Goal: Task Accomplishment & Management: Use online tool/utility

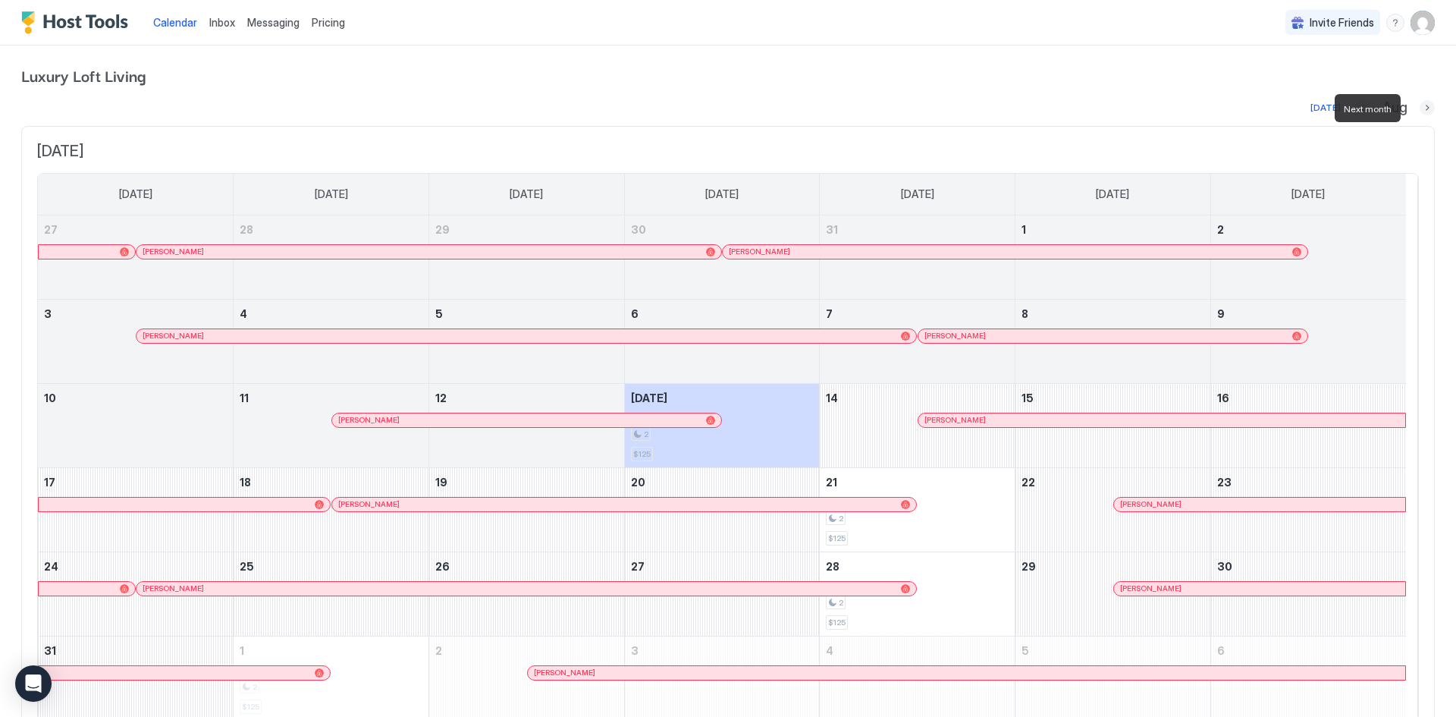
click at [1420, 103] on button "Next month" at bounding box center [1427, 107] width 15 height 15
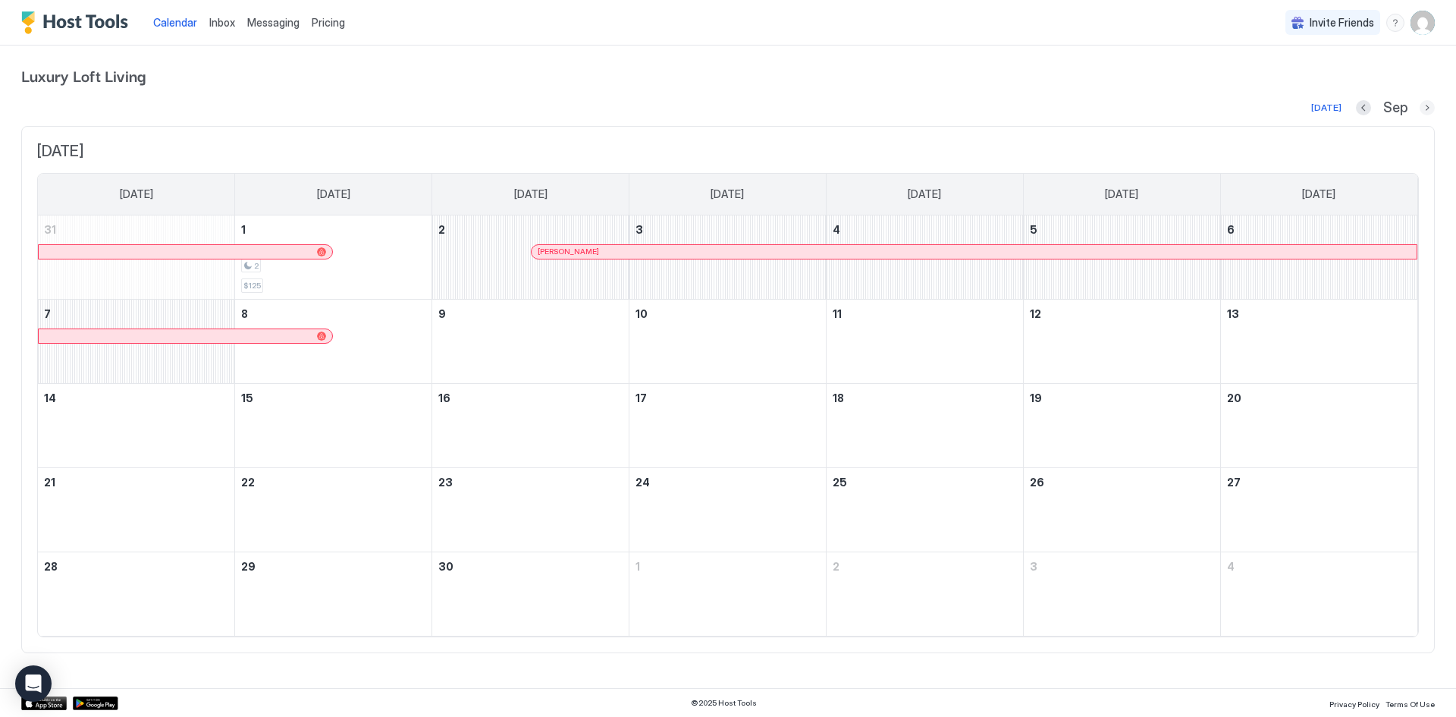
click at [1423, 103] on button "Next month" at bounding box center [1427, 107] width 15 height 15
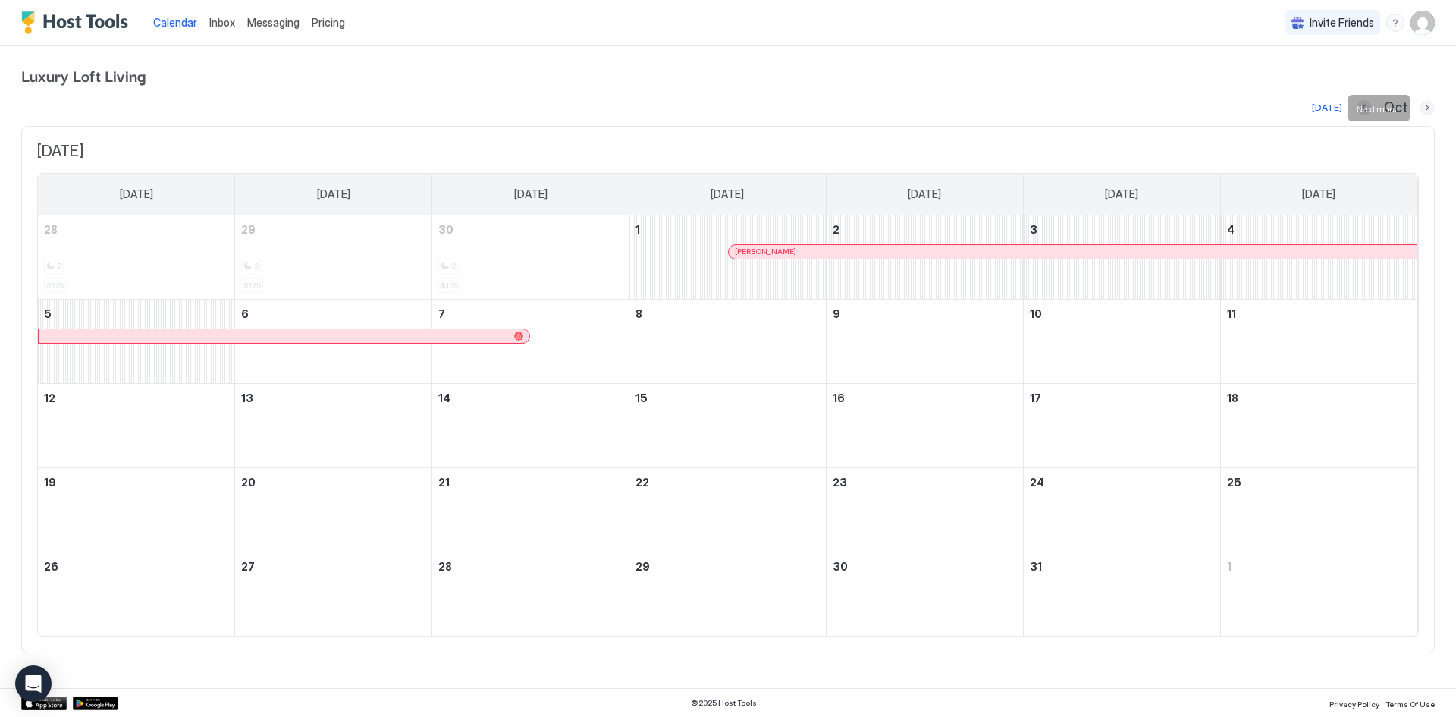
click at [1423, 103] on button "Next month" at bounding box center [1427, 107] width 15 height 15
click at [1423, 103] on div at bounding box center [1427, 107] width 15 height 15
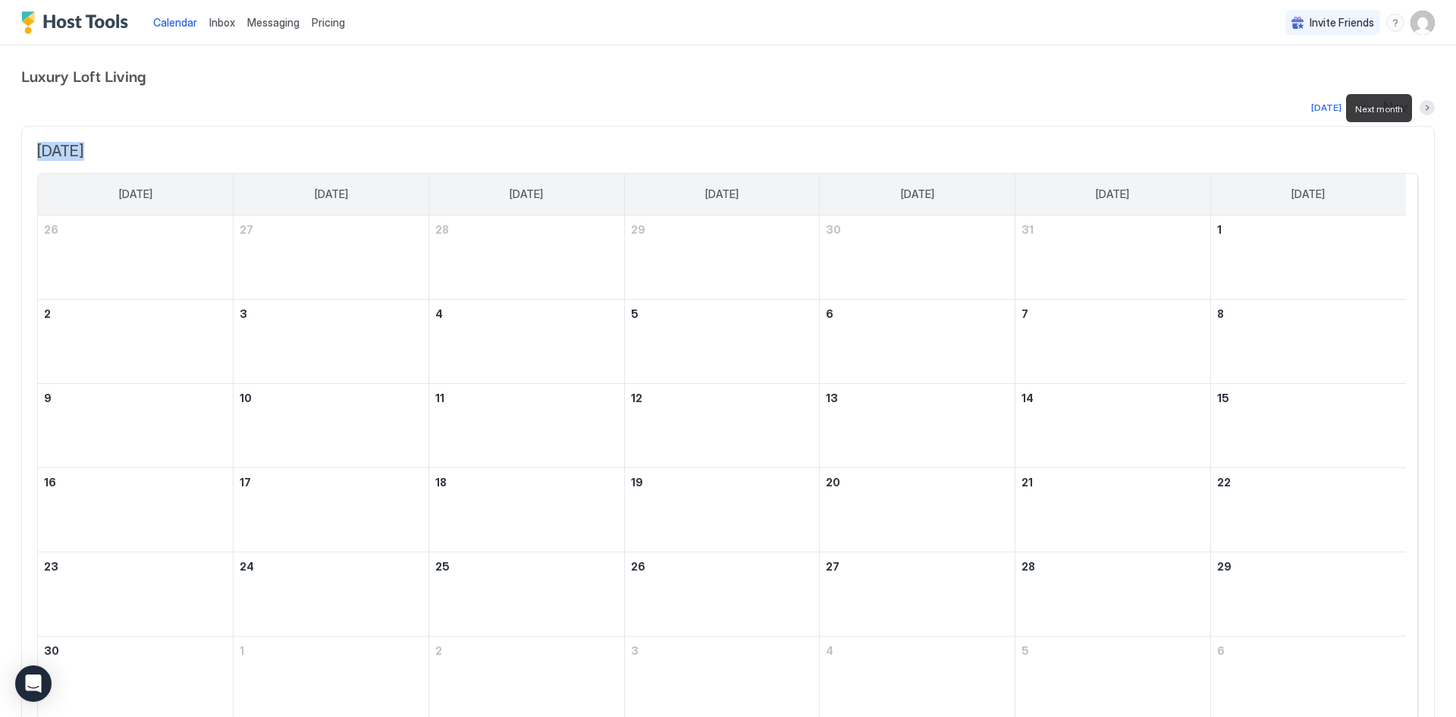
click at [1423, 103] on div at bounding box center [1427, 107] width 15 height 15
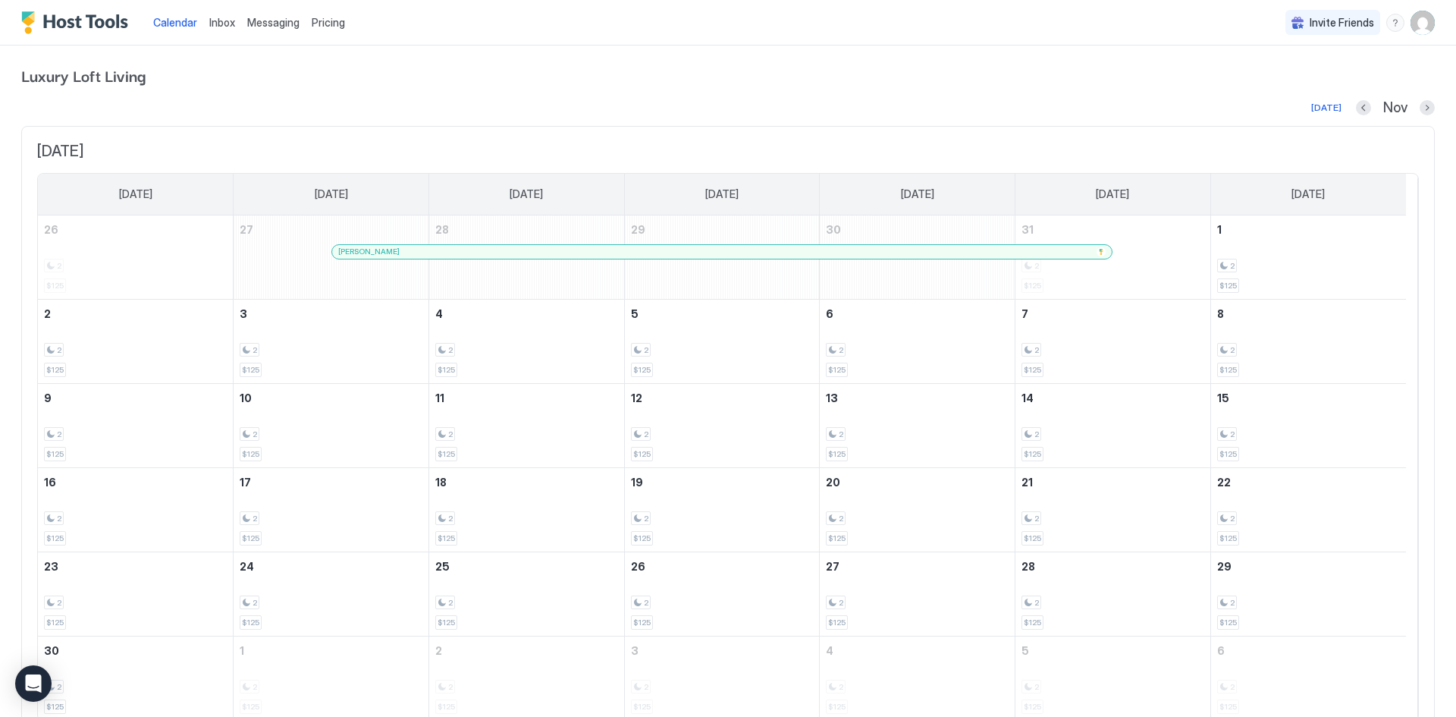
click at [718, 52] on div "Luxury Loft Living Today Nov November 2025 Sunday Monday Tuesday Wednesday Thur…" at bounding box center [728, 401] width 1414 height 710
click at [1420, 103] on button "Next month" at bounding box center [1427, 107] width 15 height 15
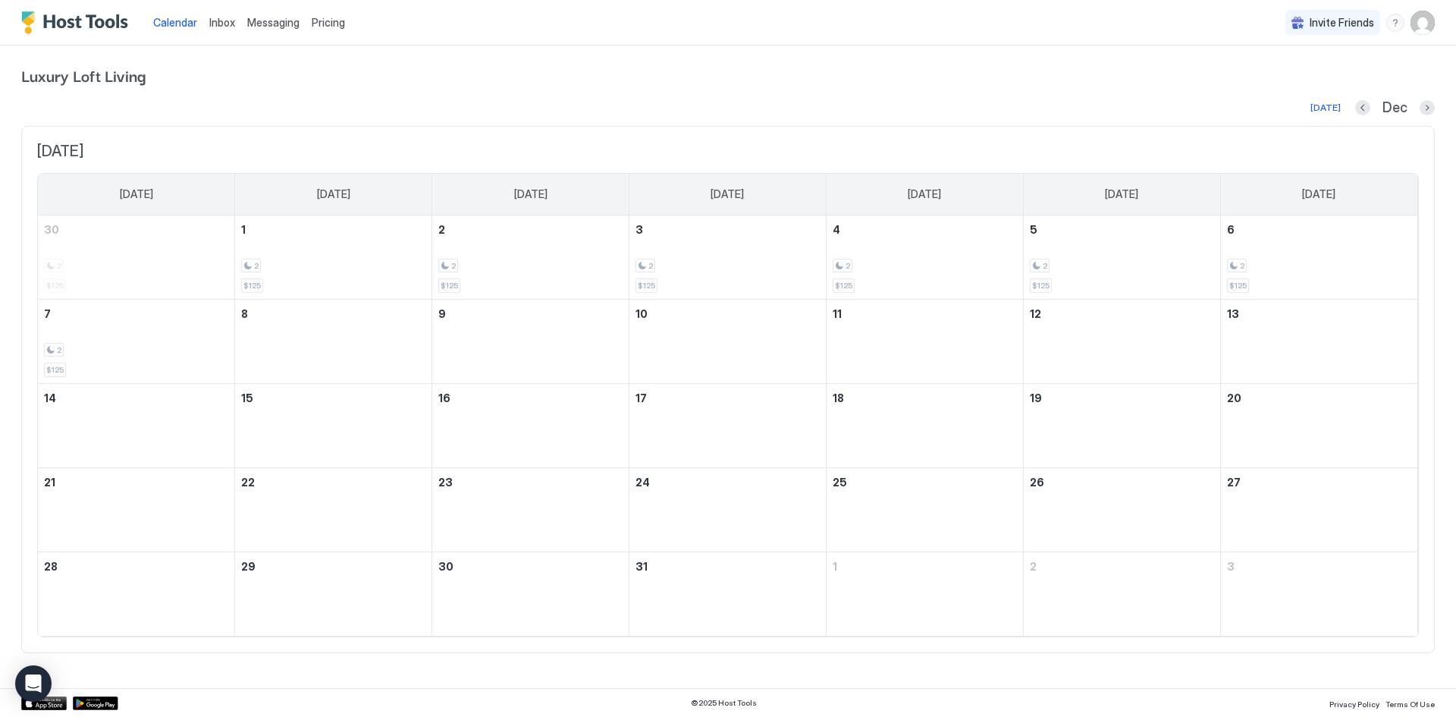
click at [1418, 103] on div "Dec" at bounding box center [1396, 107] width 80 height 17
click at [1420, 106] on button "Next month" at bounding box center [1427, 107] width 15 height 15
click at [1421, 107] on button "Next month" at bounding box center [1427, 107] width 15 height 15
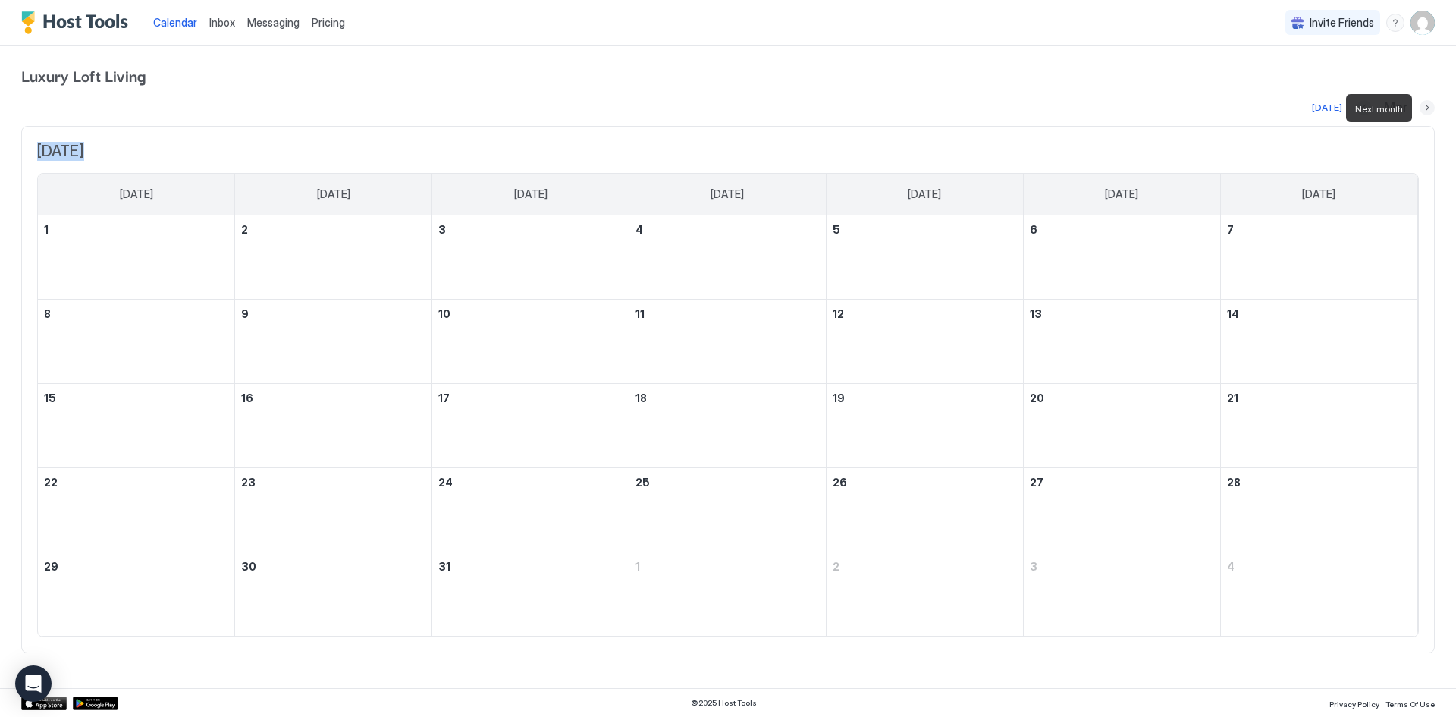
click at [1421, 107] on button "Next month" at bounding box center [1427, 107] width 15 height 15
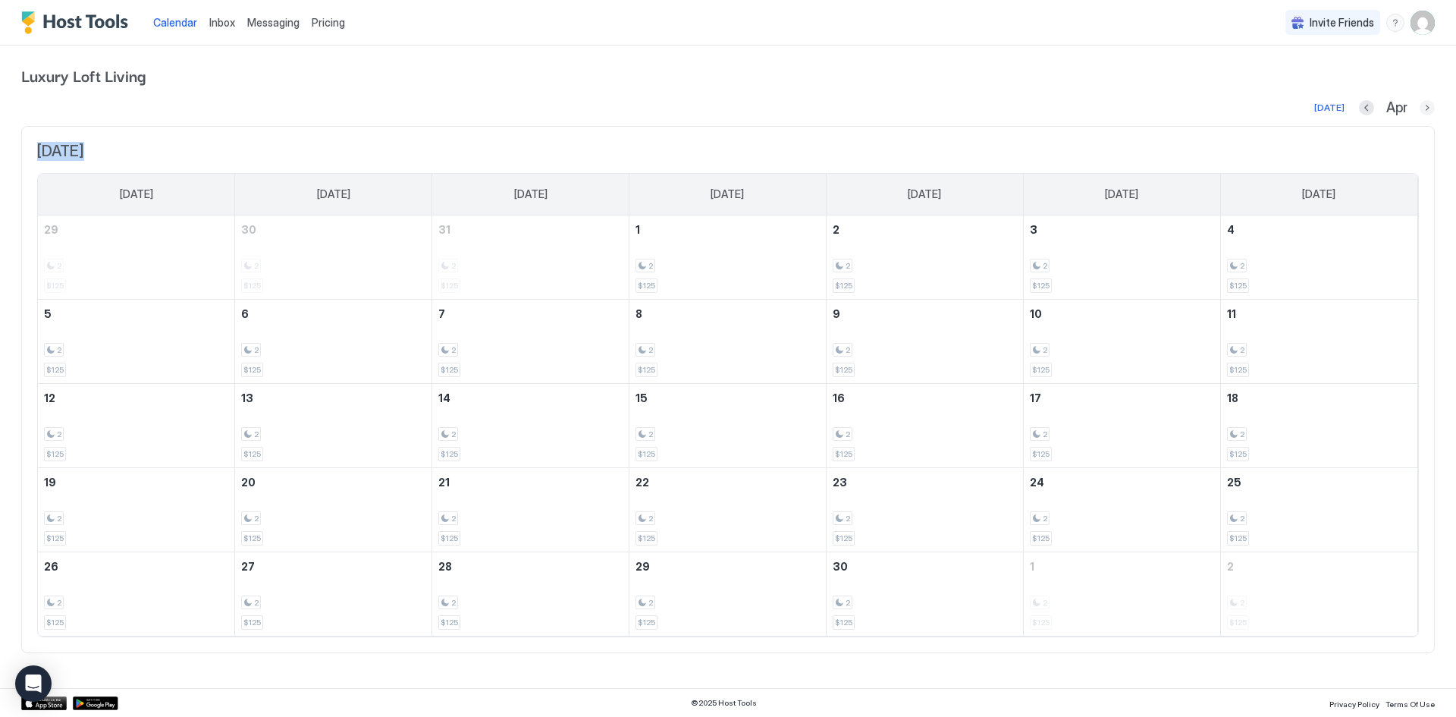
click at [1422, 108] on button "Next month" at bounding box center [1427, 107] width 15 height 15
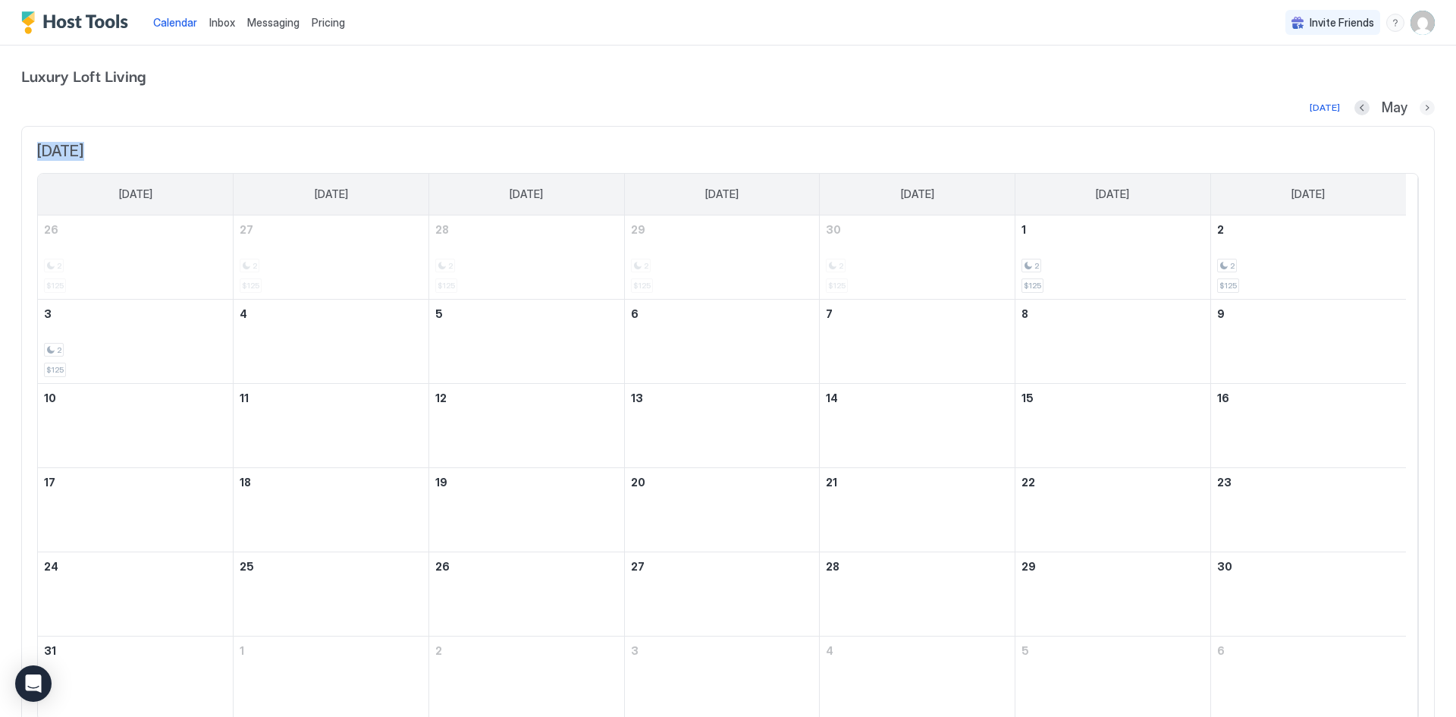
click at [1422, 108] on button "Next month" at bounding box center [1427, 107] width 15 height 15
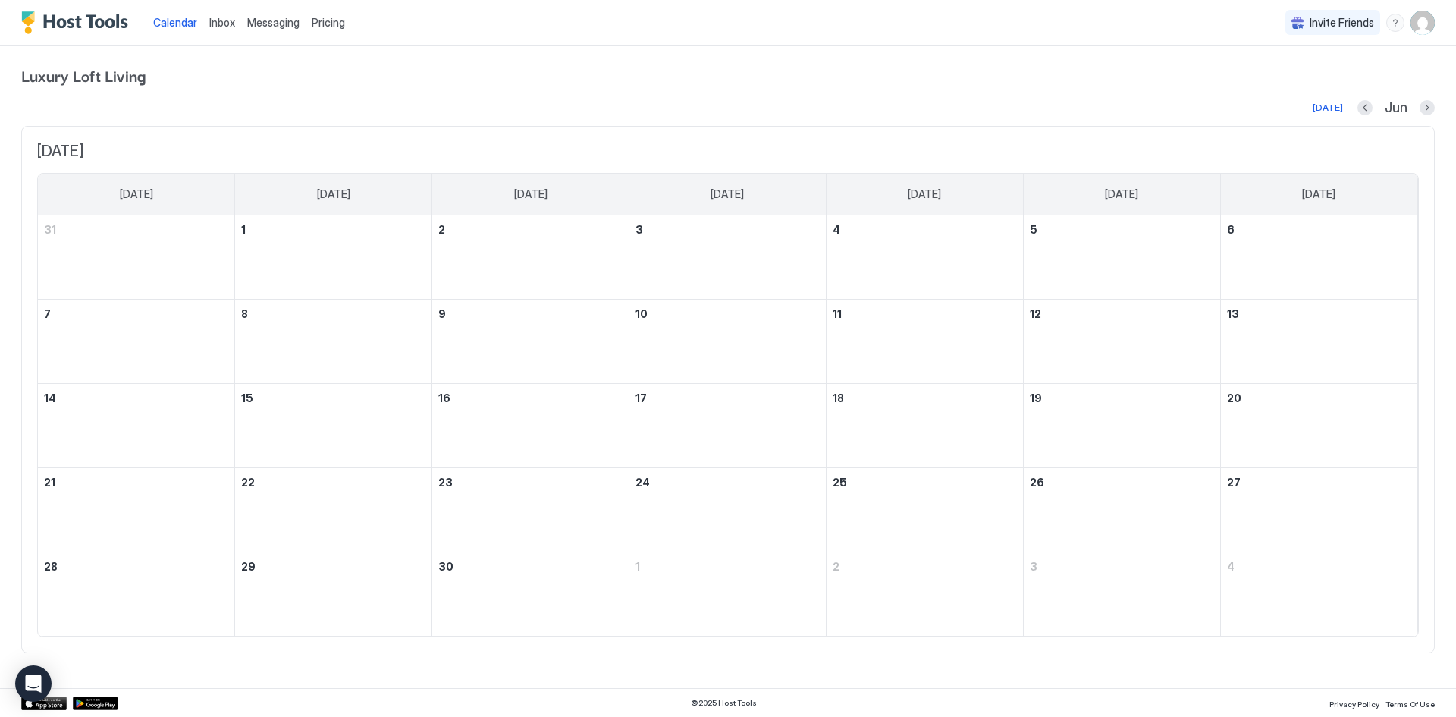
click at [910, 68] on span "Luxury Loft Living" at bounding box center [728, 75] width 1414 height 23
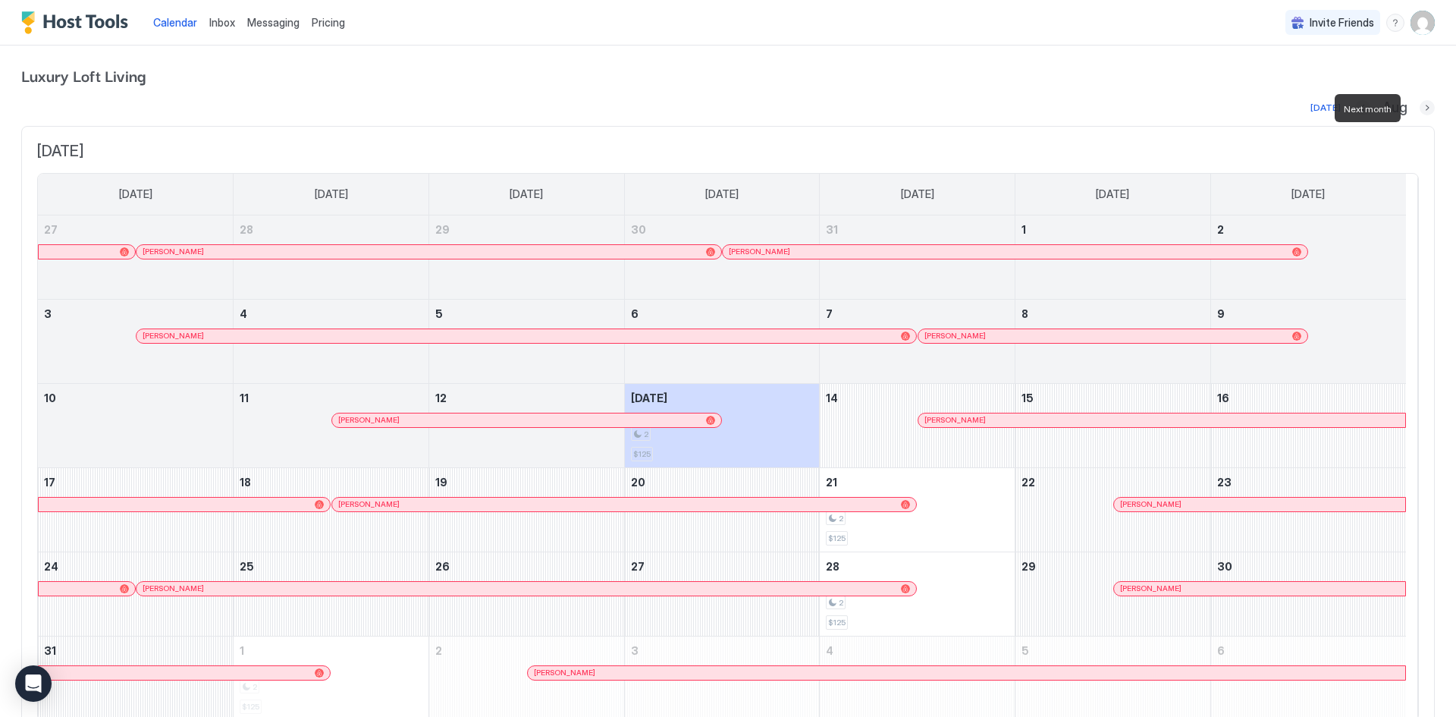
click at [1420, 111] on button "Next month" at bounding box center [1427, 107] width 15 height 15
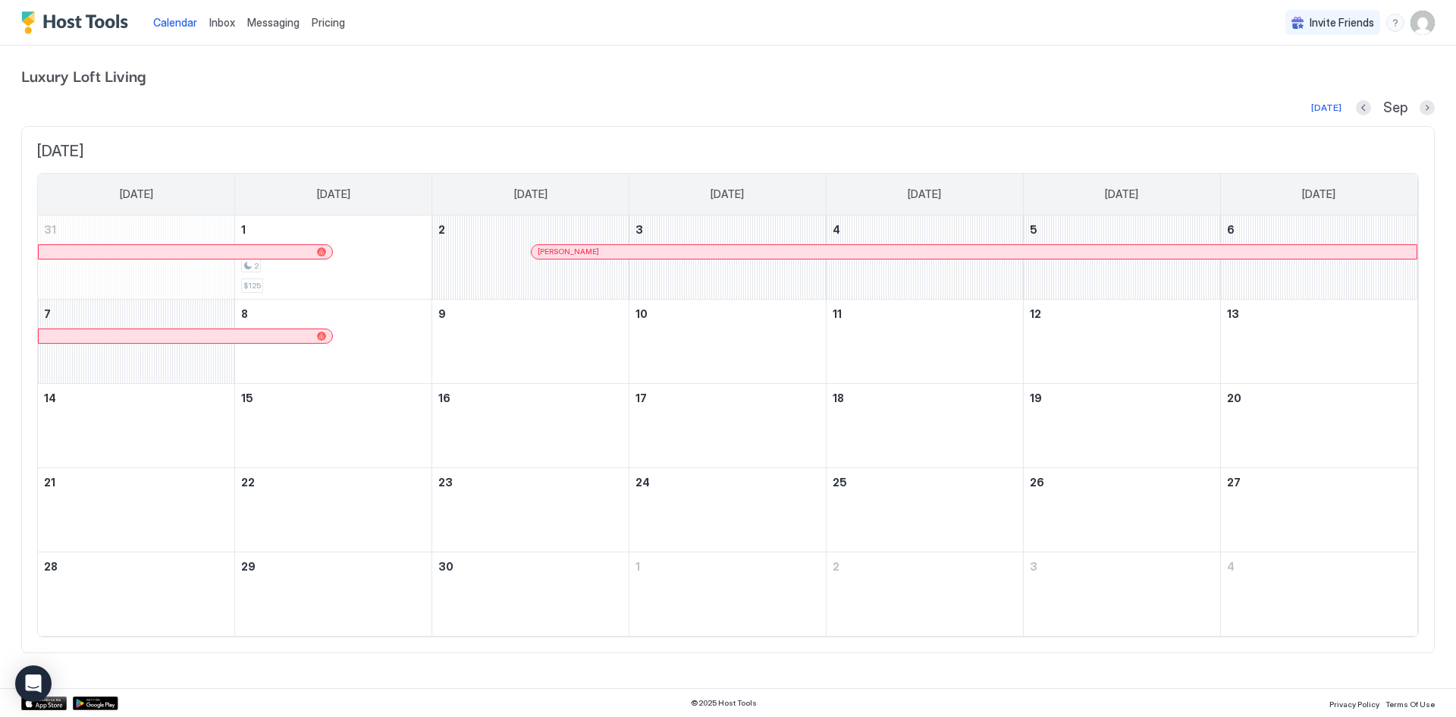
click at [1415, 111] on div "Sep" at bounding box center [1395, 107] width 79 height 17
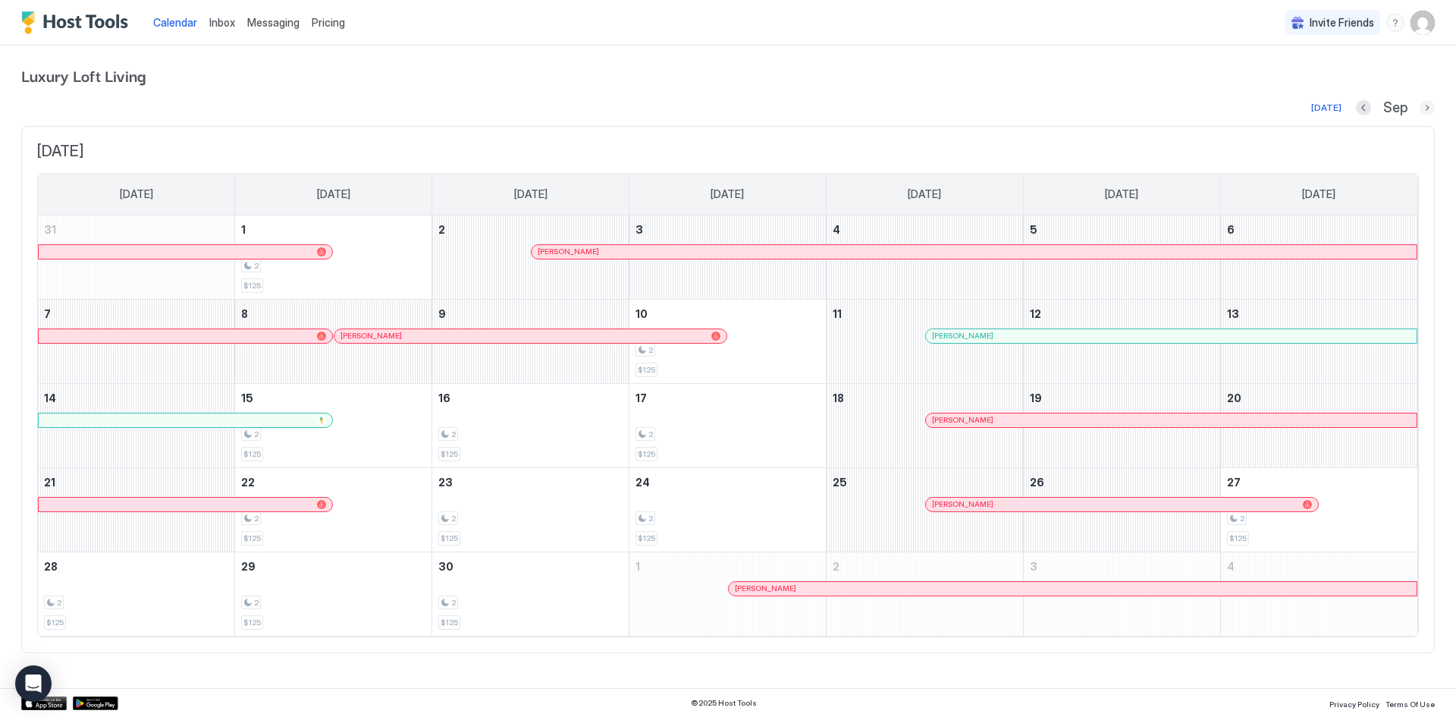
click at [1428, 109] on button "Next month" at bounding box center [1427, 107] width 15 height 15
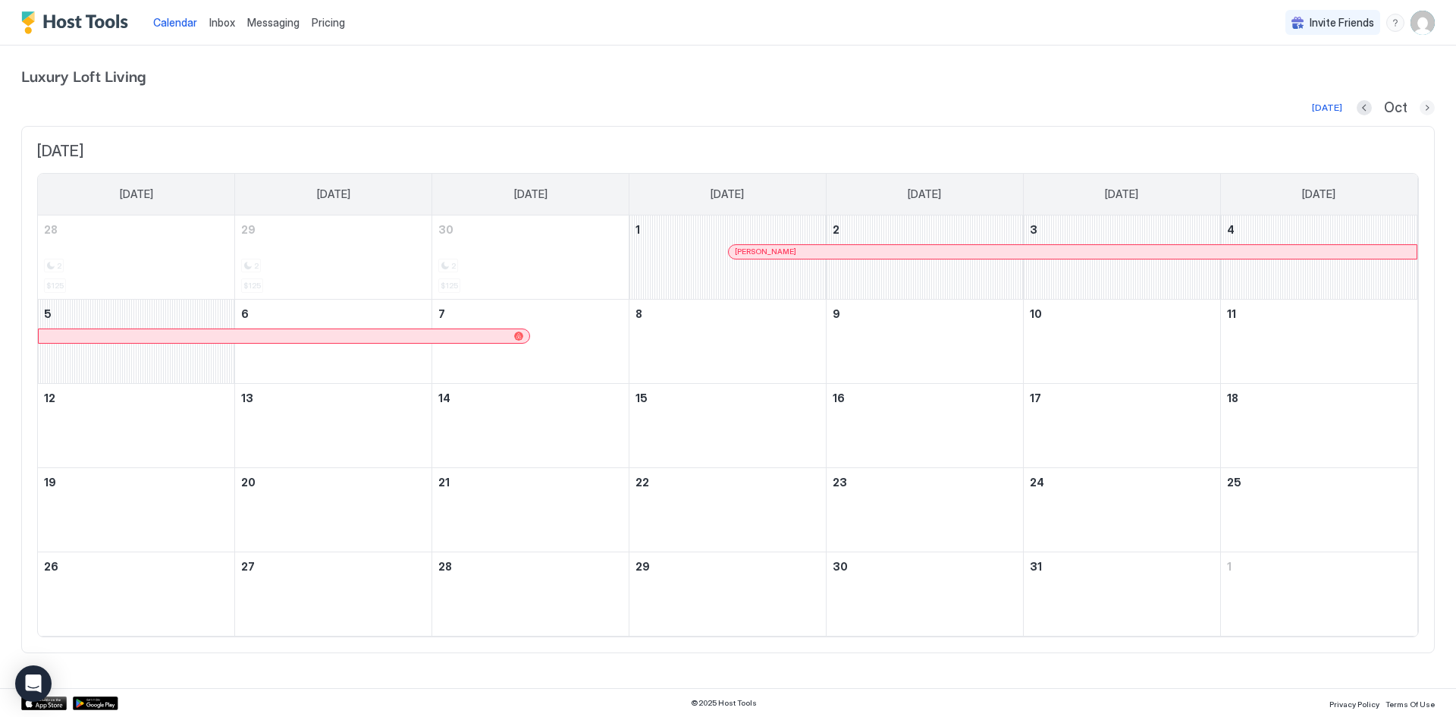
click at [1428, 109] on button "Next month" at bounding box center [1427, 107] width 15 height 15
click at [1428, 109] on div "Luxury Loft Living Today Oct October 2025 Sunday Monday Tuesday Wednesday Thurs…" at bounding box center [728, 359] width 1456 height 626
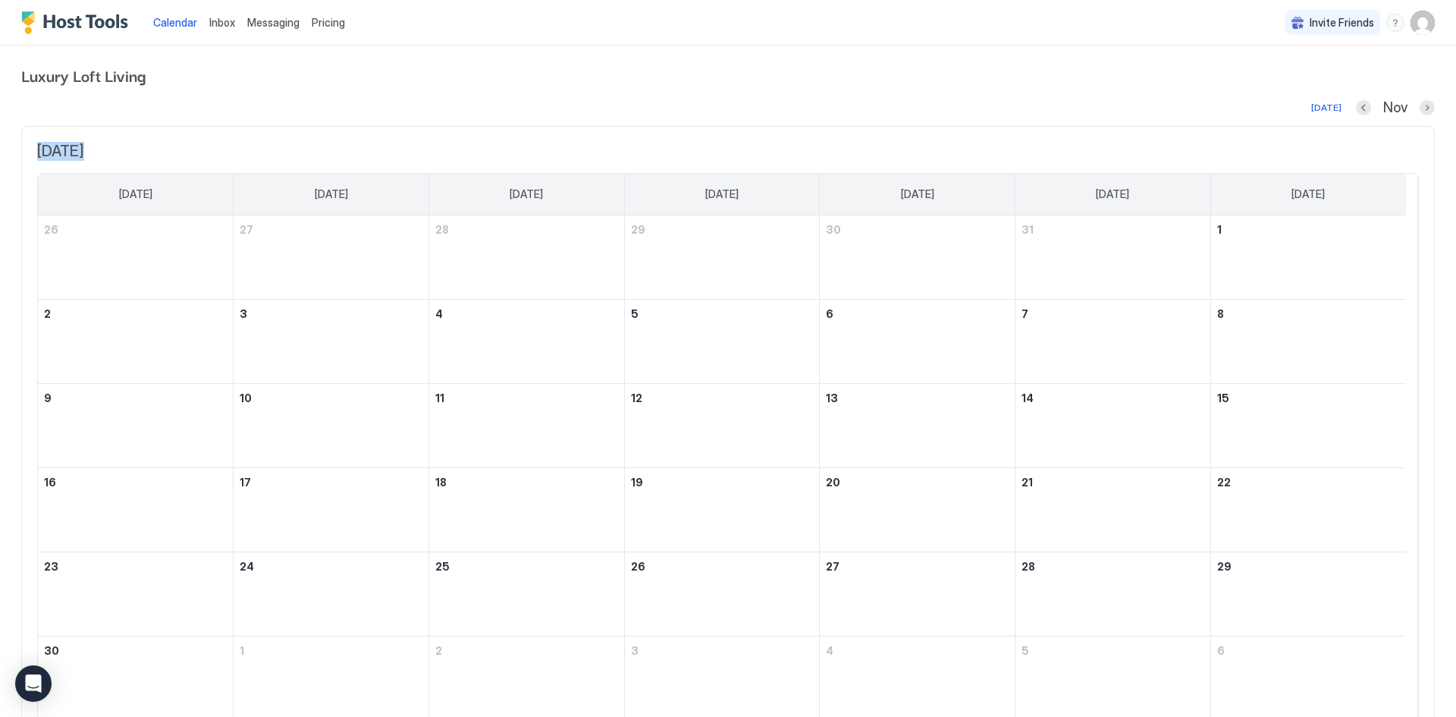
click at [1428, 109] on div "Luxury Loft Living Today Nov November 2025 Sunday Monday Tuesday Wednesday Thur…" at bounding box center [728, 401] width 1456 height 710
click at [1420, 105] on button "Next month" at bounding box center [1427, 107] width 15 height 15
click at [1412, 105] on div "Dec" at bounding box center [1396, 107] width 80 height 17
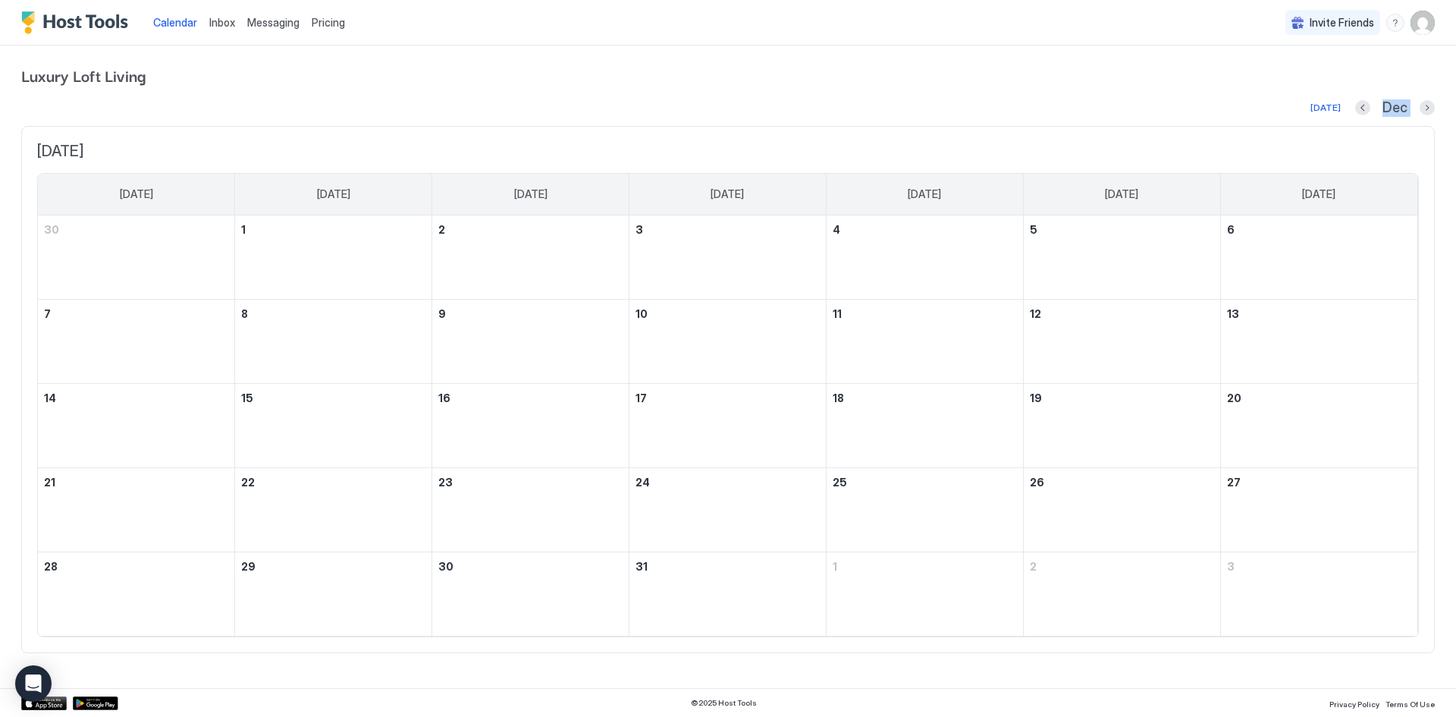
click at [1412, 105] on div "Dec" at bounding box center [1396, 107] width 80 height 17
click at [1425, 107] on button "Next month" at bounding box center [1427, 107] width 15 height 15
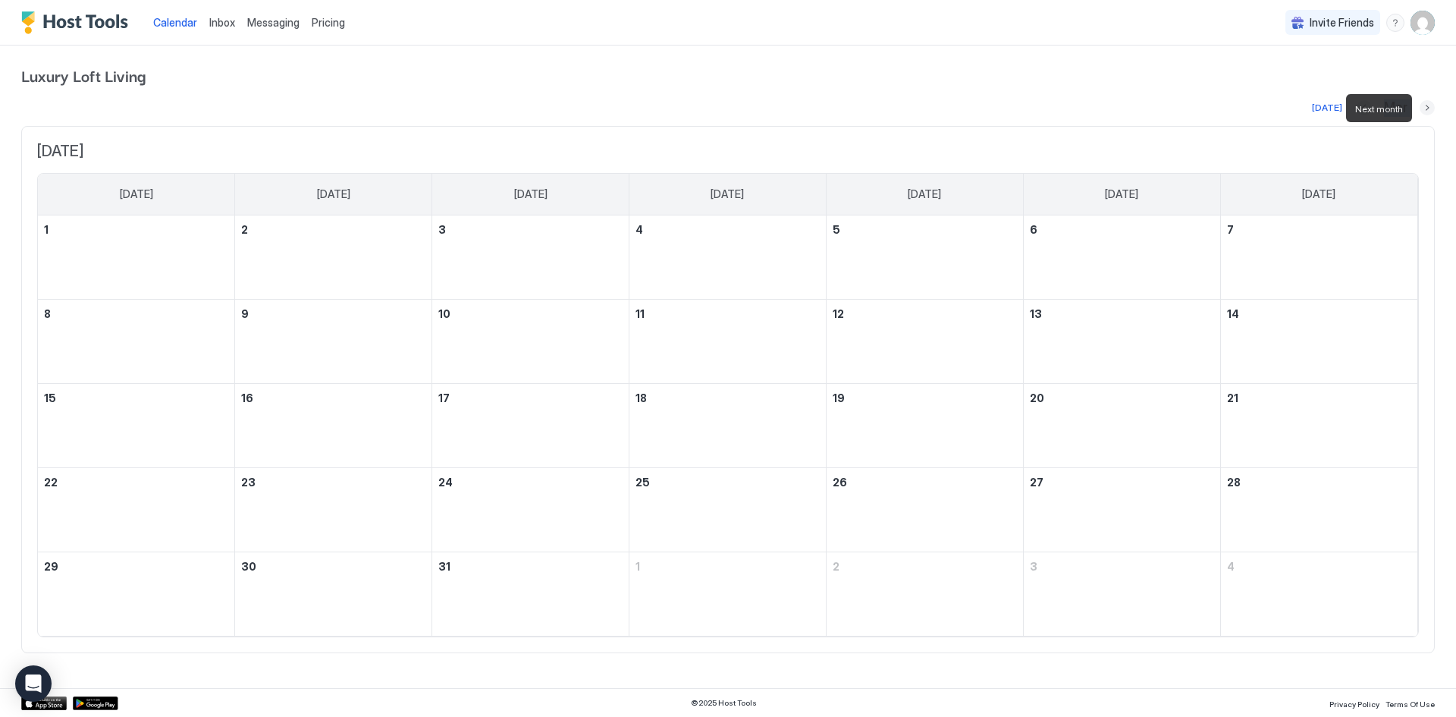
click at [1425, 107] on button "Next month" at bounding box center [1427, 107] width 15 height 15
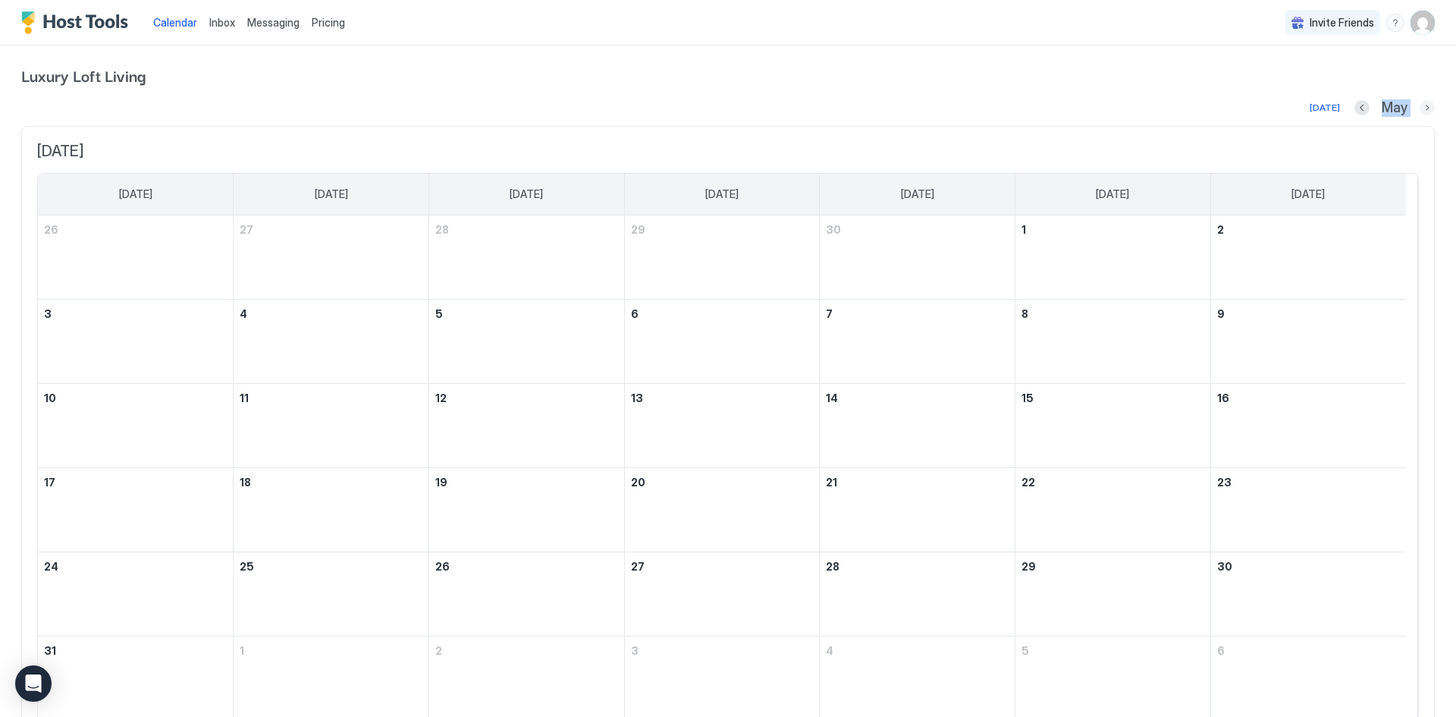
click at [1420, 105] on button "Next month" at bounding box center [1427, 107] width 15 height 15
click at [1416, 105] on div "Jun" at bounding box center [1396, 107] width 77 height 17
click at [1100, 40] on div "Calendar Inbox Messaging Pricing Invite Friends LL" at bounding box center [728, 23] width 1456 height 46
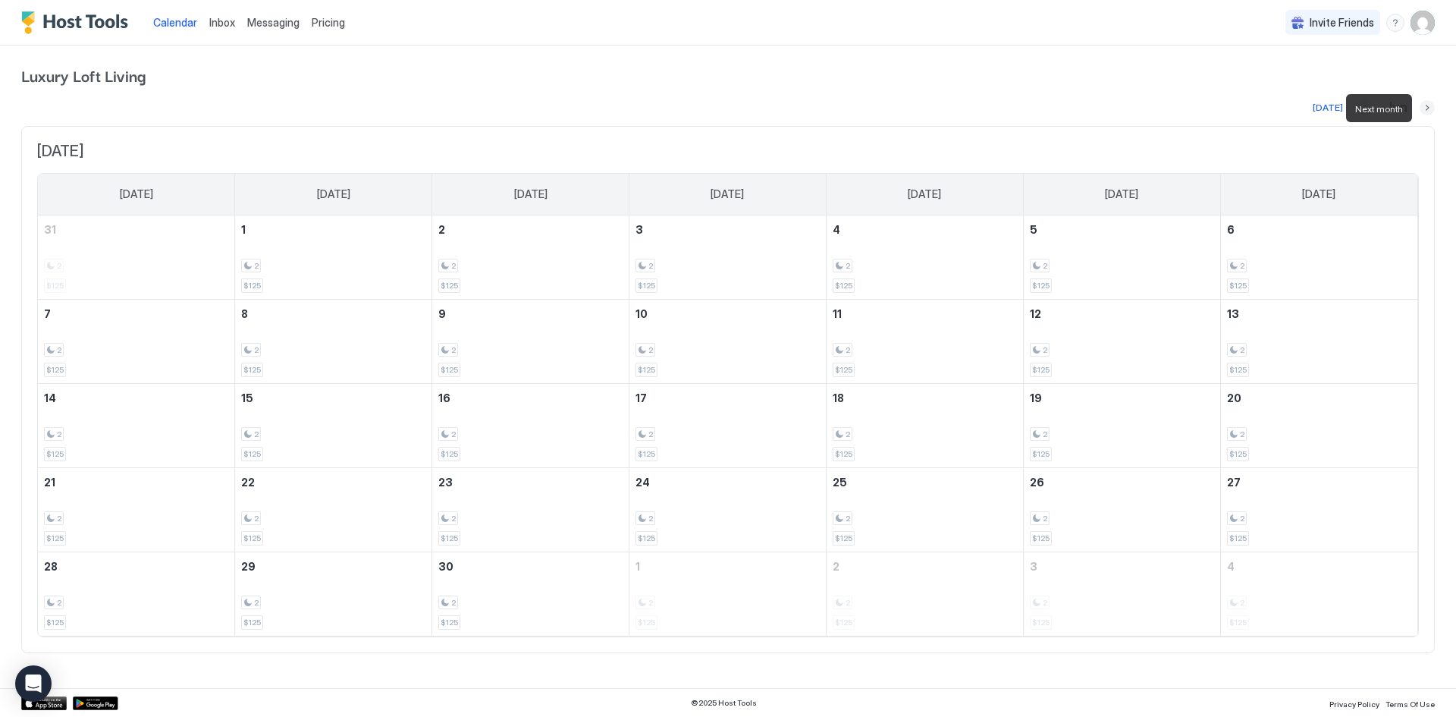
click at [1426, 108] on button "Next month" at bounding box center [1427, 107] width 15 height 15
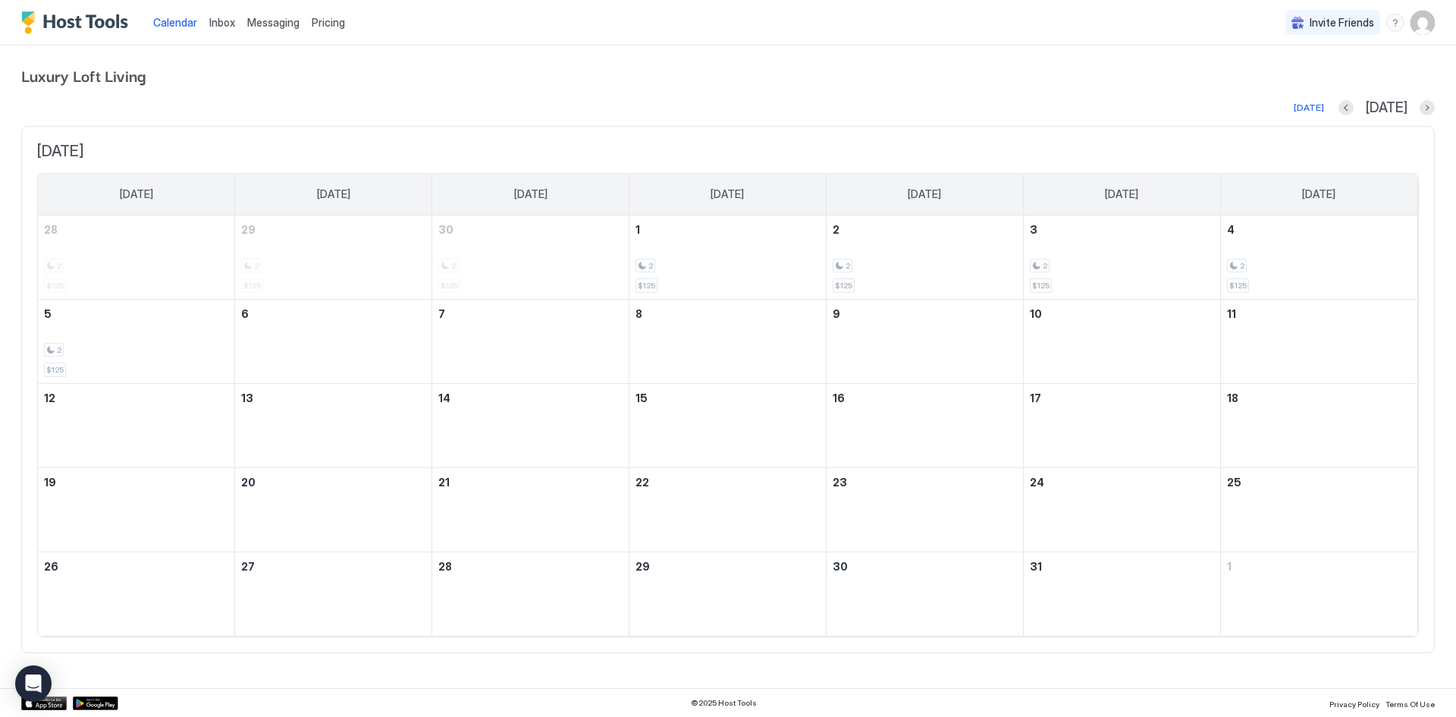
click at [827, 30] on div "Calendar Inbox Messaging Pricing Invite Friends LL" at bounding box center [728, 23] width 1456 height 46
click at [600, 122] on div "Today Jul July 2026 Sunday Monday Tuesday Wednesday Thursday Friday Saturday 28…" at bounding box center [728, 376] width 1414 height 555
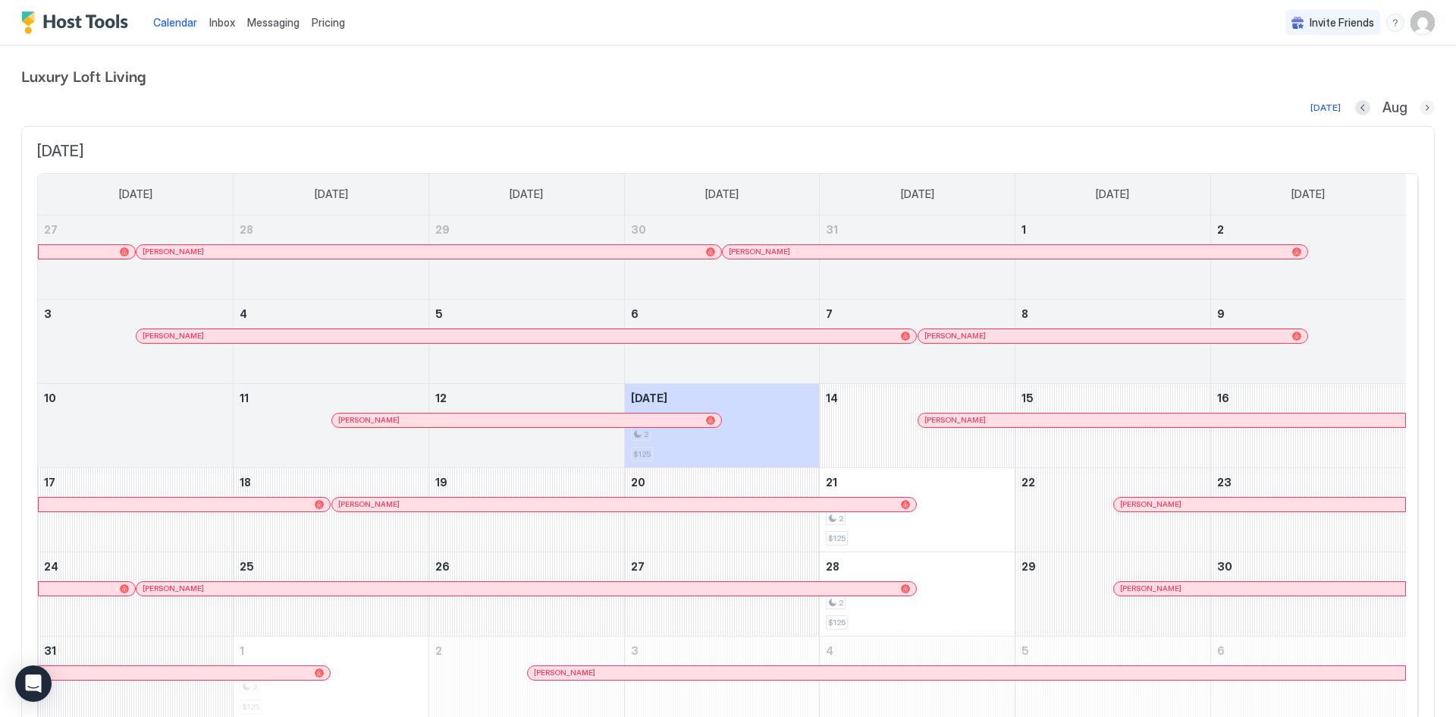
click at [1420, 106] on button "Next month" at bounding box center [1427, 107] width 15 height 15
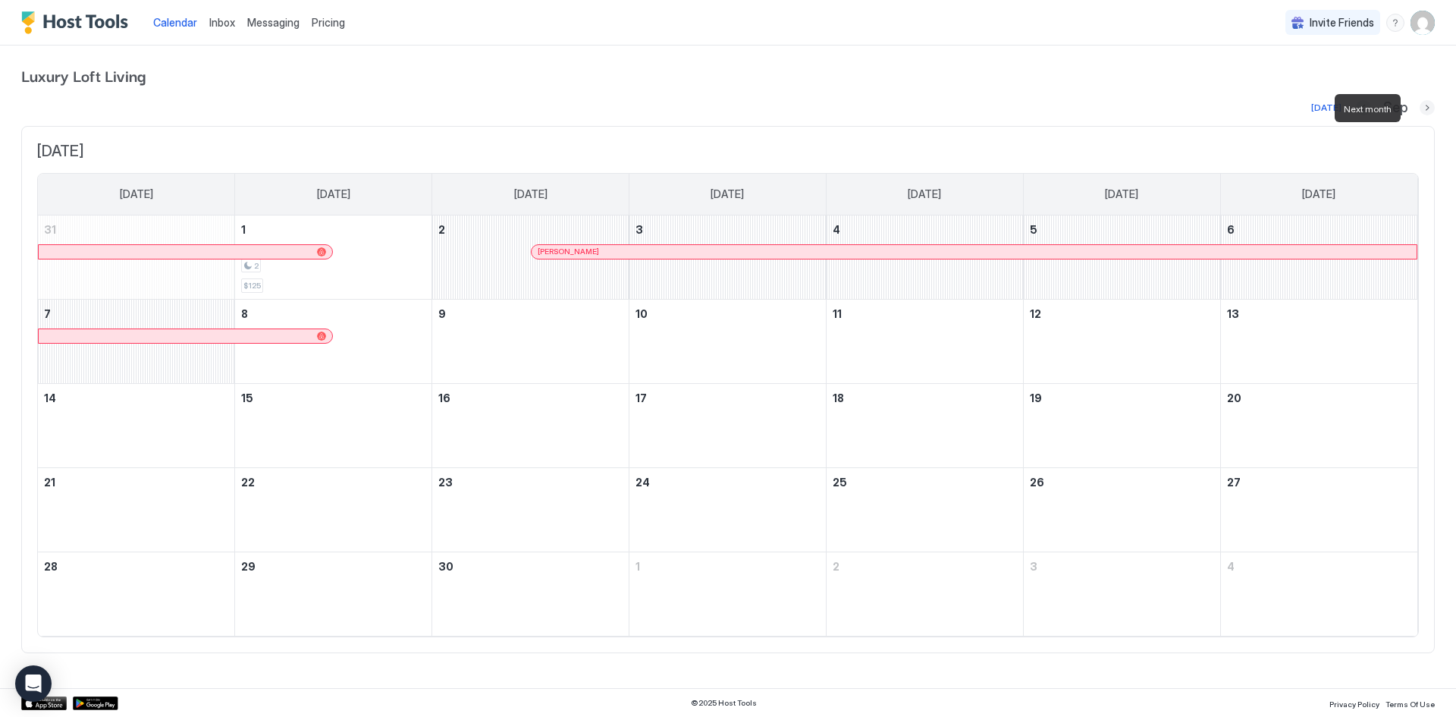
click at [1420, 106] on button "Next month" at bounding box center [1427, 107] width 15 height 15
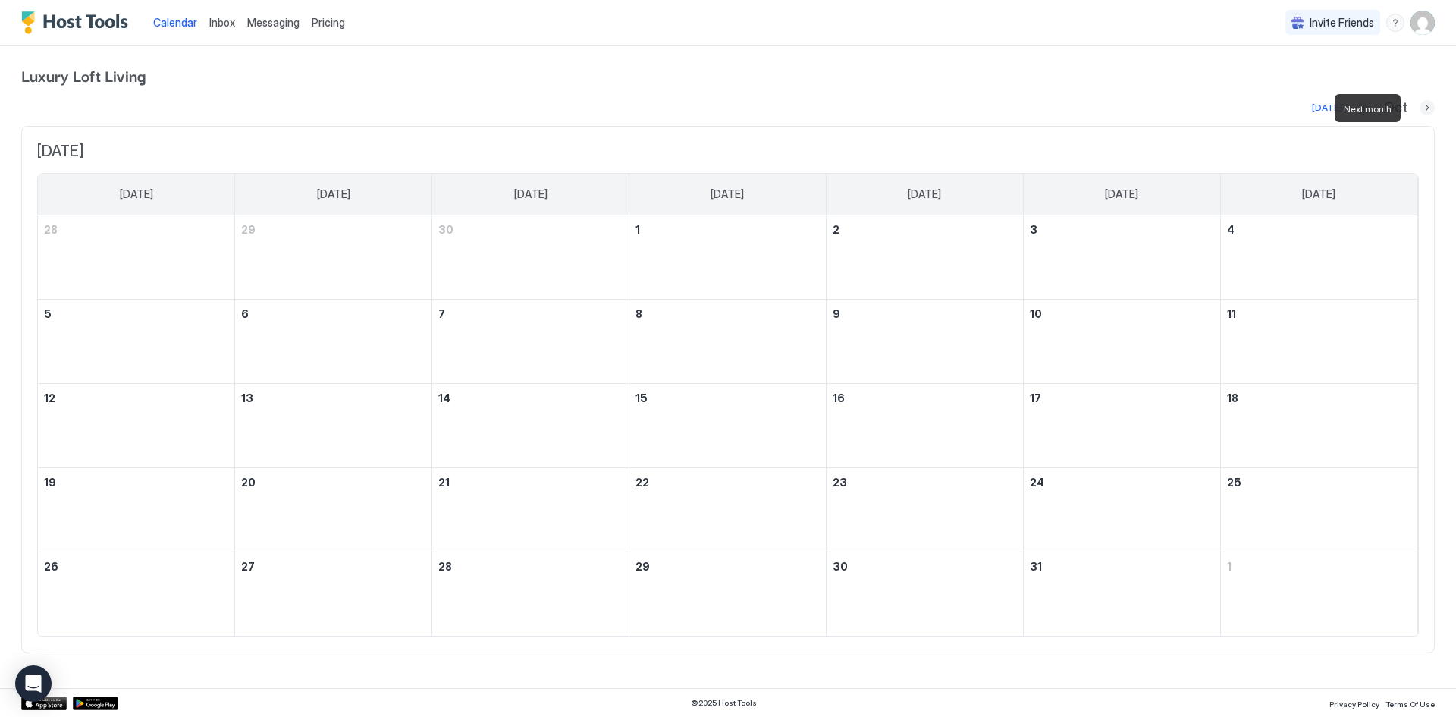
click at [1420, 106] on button "Next month" at bounding box center [1427, 107] width 15 height 15
click at [1423, 107] on button "Next month" at bounding box center [1427, 107] width 15 height 15
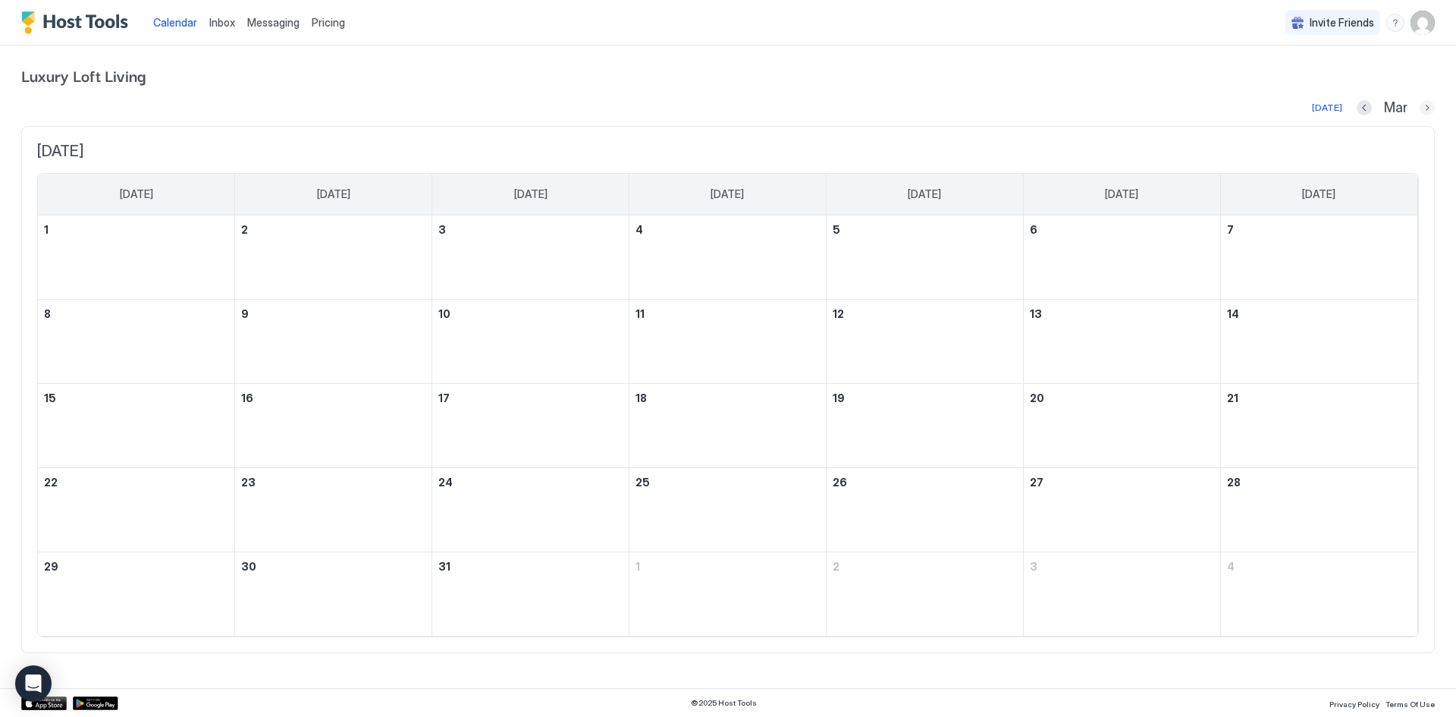
click at [1423, 107] on button "Next month" at bounding box center [1427, 107] width 15 height 15
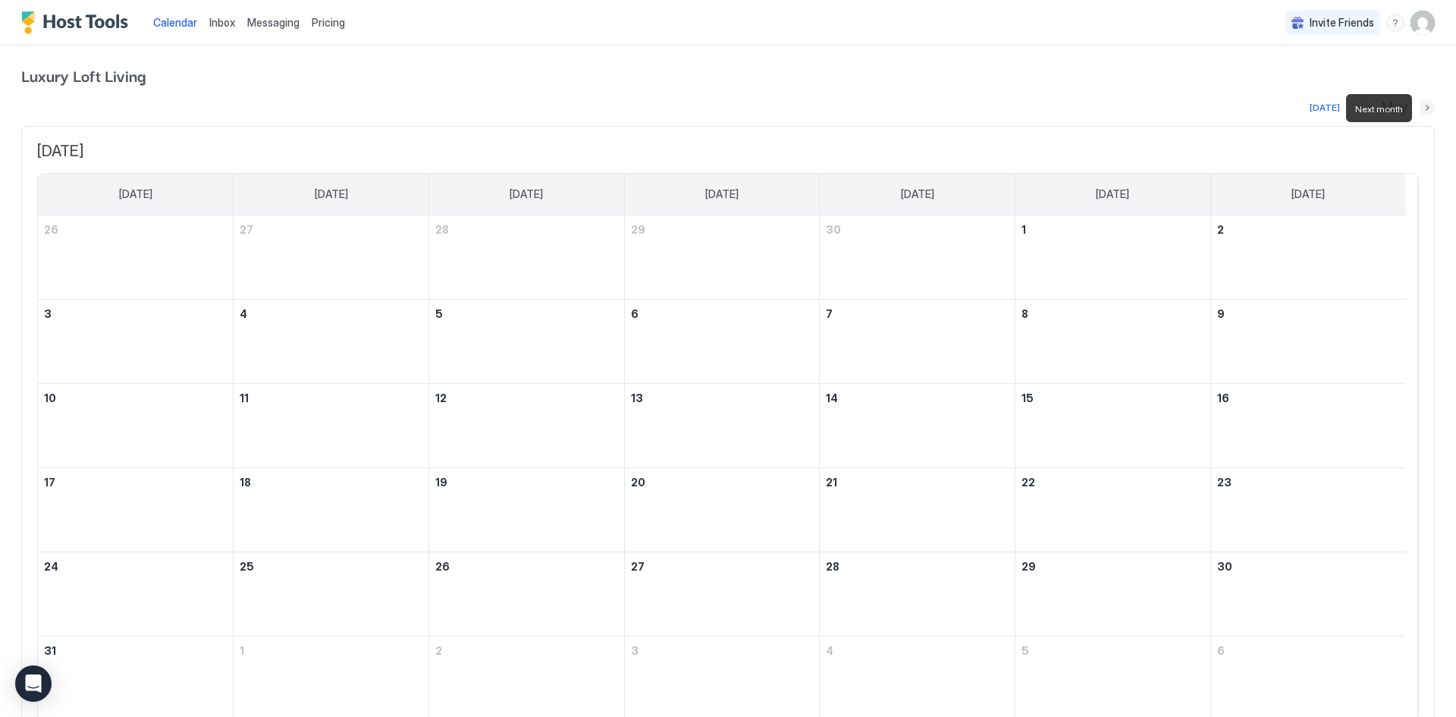
click at [1423, 107] on button "Next month" at bounding box center [1427, 107] width 15 height 15
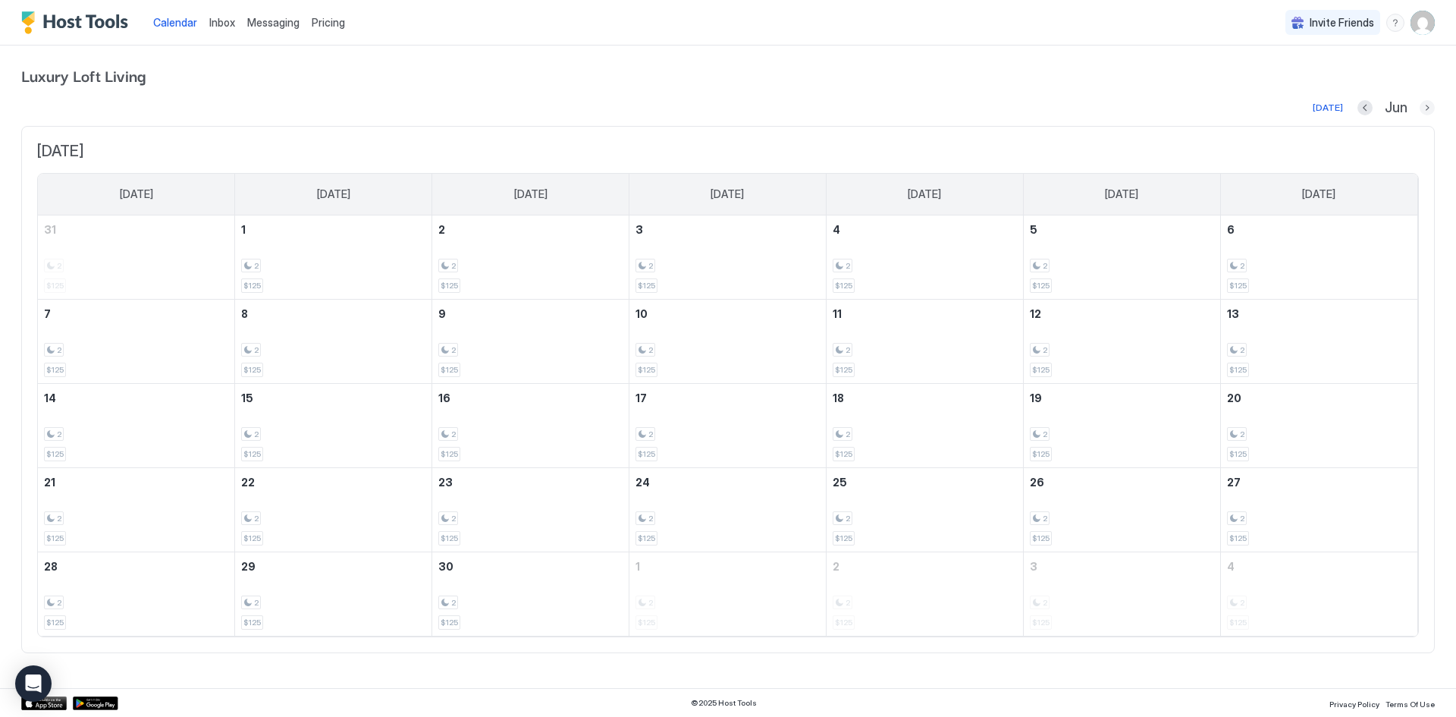
click at [1429, 113] on button "Next month" at bounding box center [1427, 107] width 15 height 15
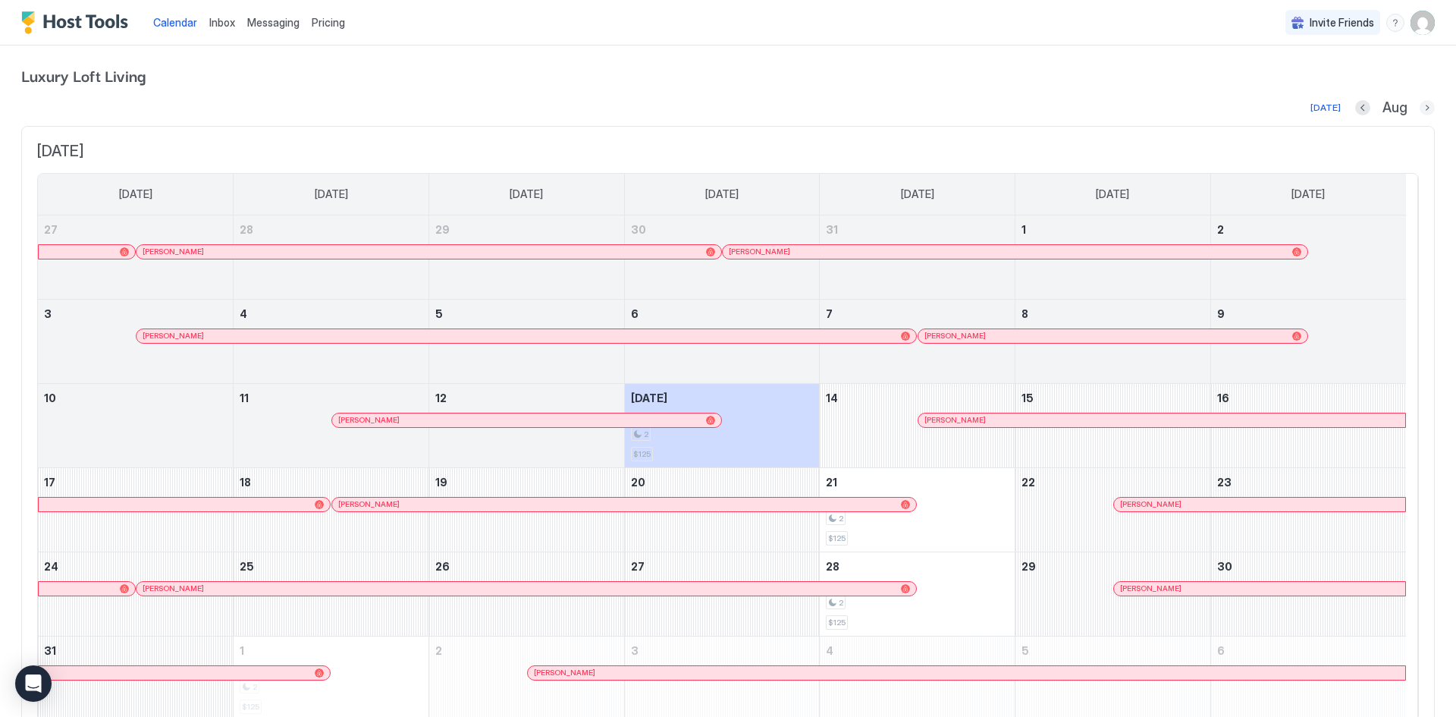
click at [1420, 107] on button "Next month" at bounding box center [1427, 107] width 15 height 15
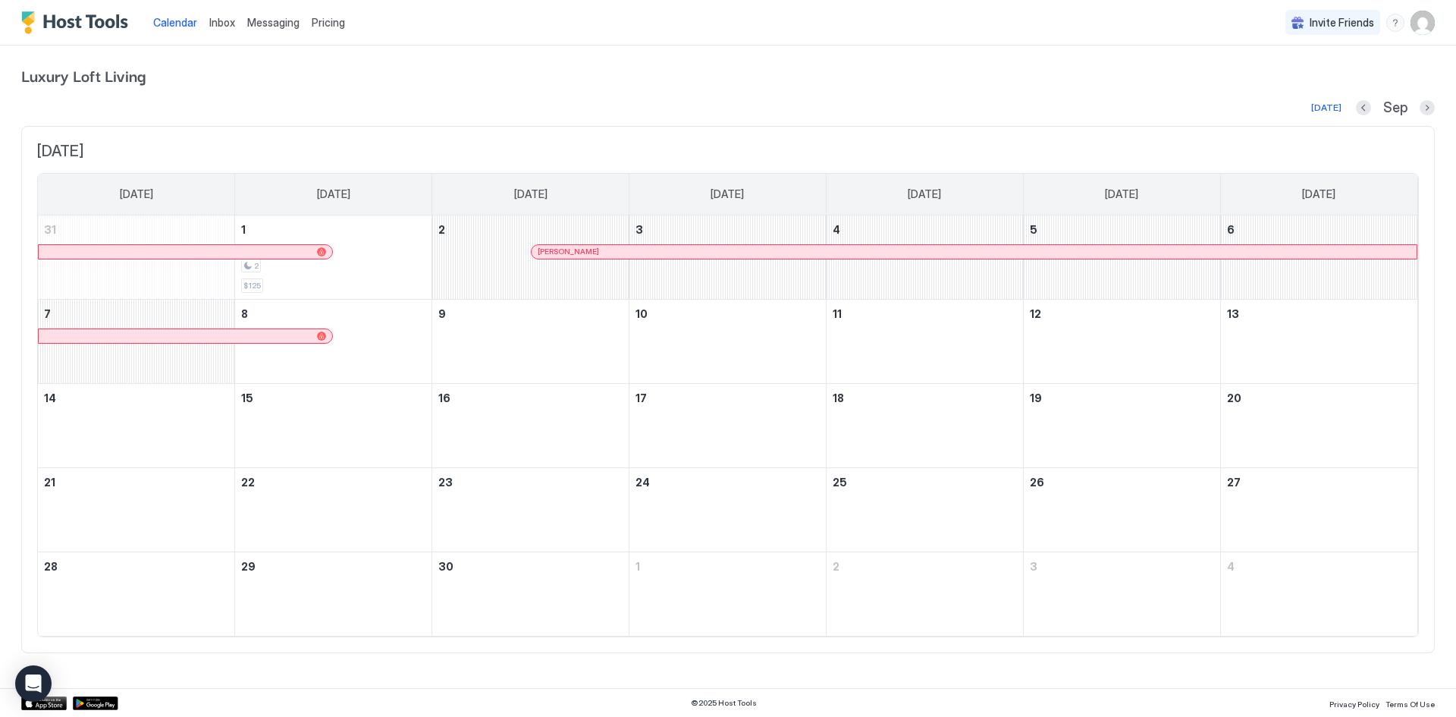
click at [1411, 107] on div "Sep" at bounding box center [1395, 107] width 79 height 17
click at [1421, 107] on button "Next month" at bounding box center [1427, 107] width 15 height 15
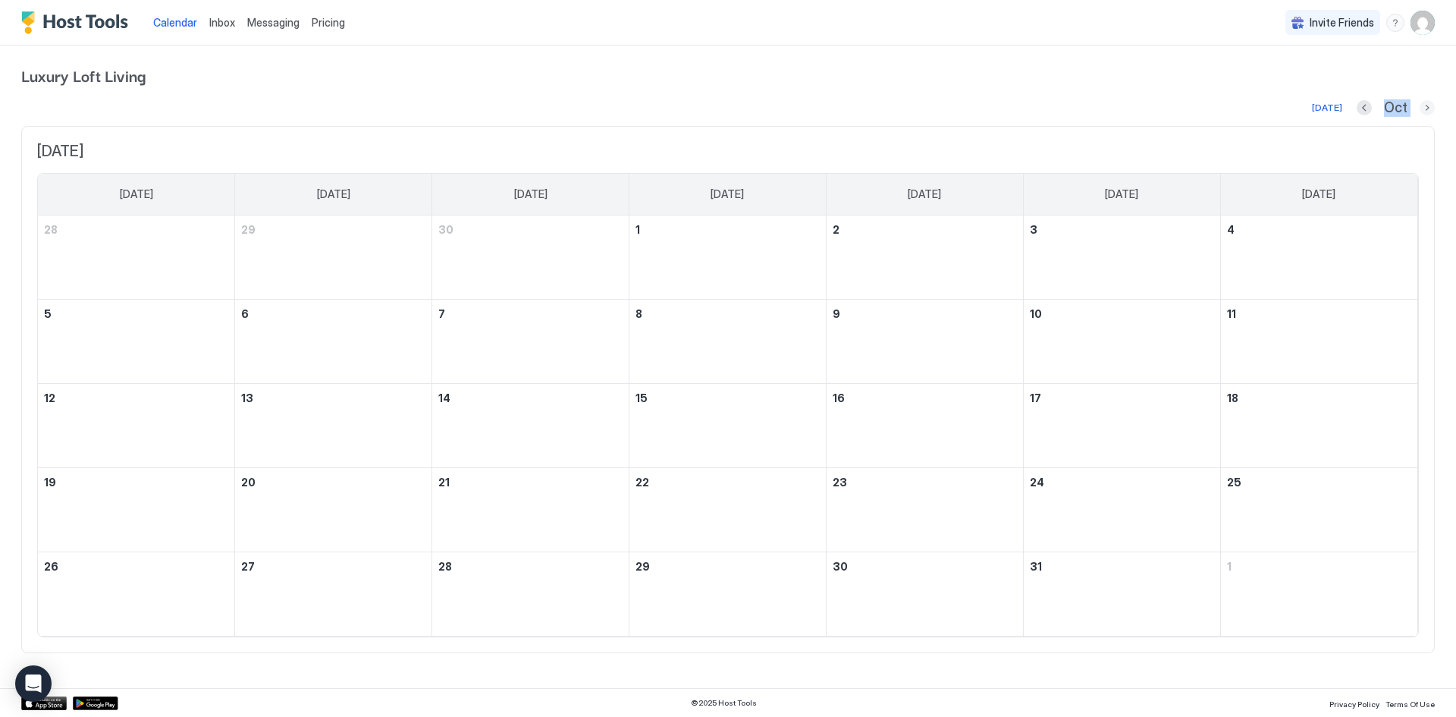
click at [1423, 107] on button "Next month" at bounding box center [1427, 107] width 15 height 15
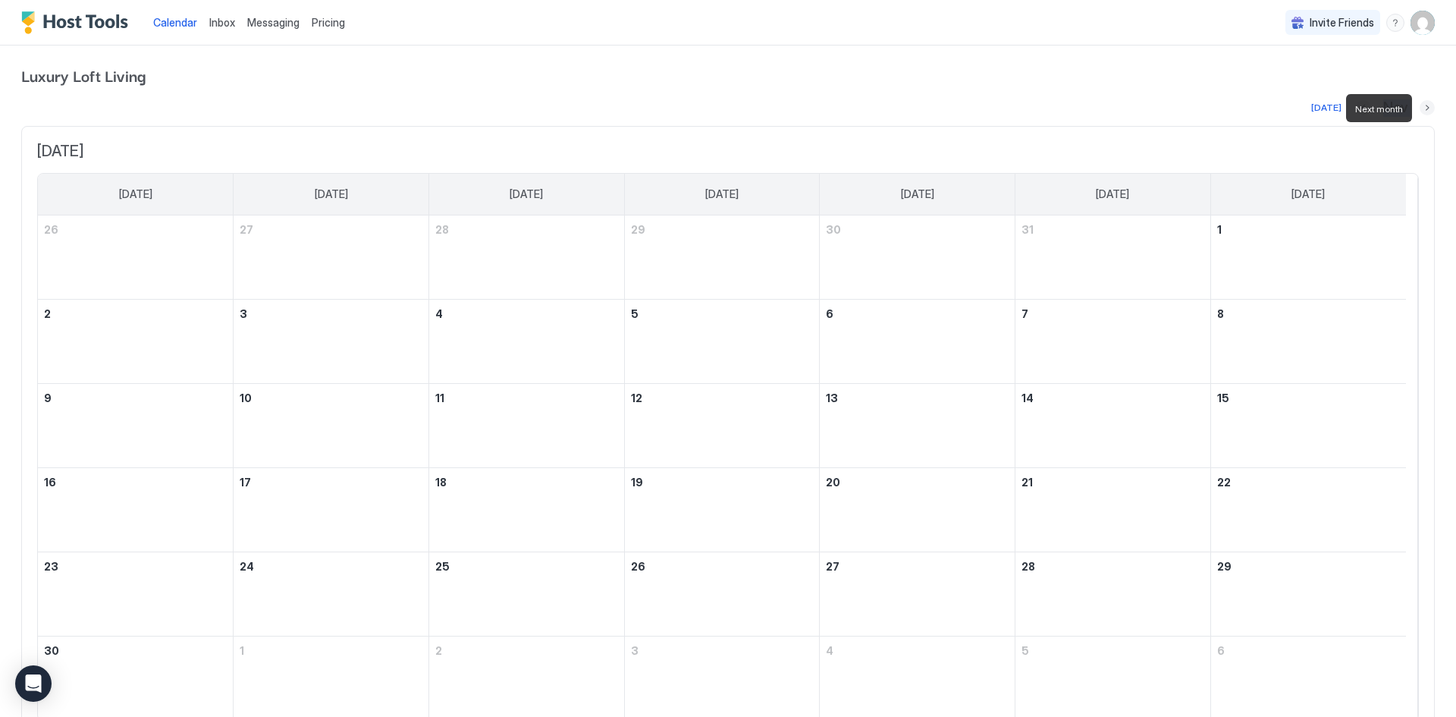
click at [1423, 107] on button "Next month" at bounding box center [1427, 107] width 15 height 15
click at [1421, 107] on button "Next month" at bounding box center [1427, 107] width 15 height 15
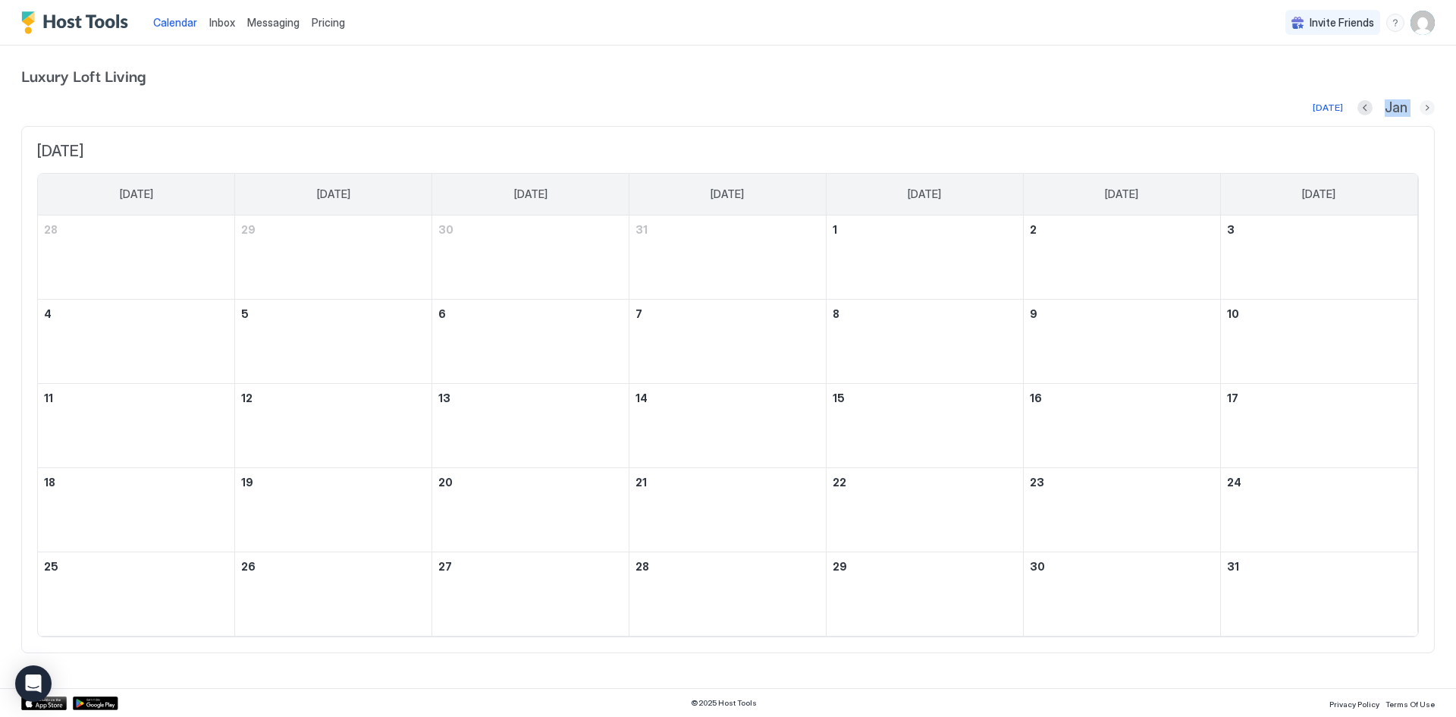
click at [1427, 107] on button "Next month" at bounding box center [1427, 107] width 15 height 15
click at [1432, 110] on button "Next month" at bounding box center [1427, 107] width 15 height 15
click at [1421, 105] on button "Next month" at bounding box center [1427, 107] width 15 height 15
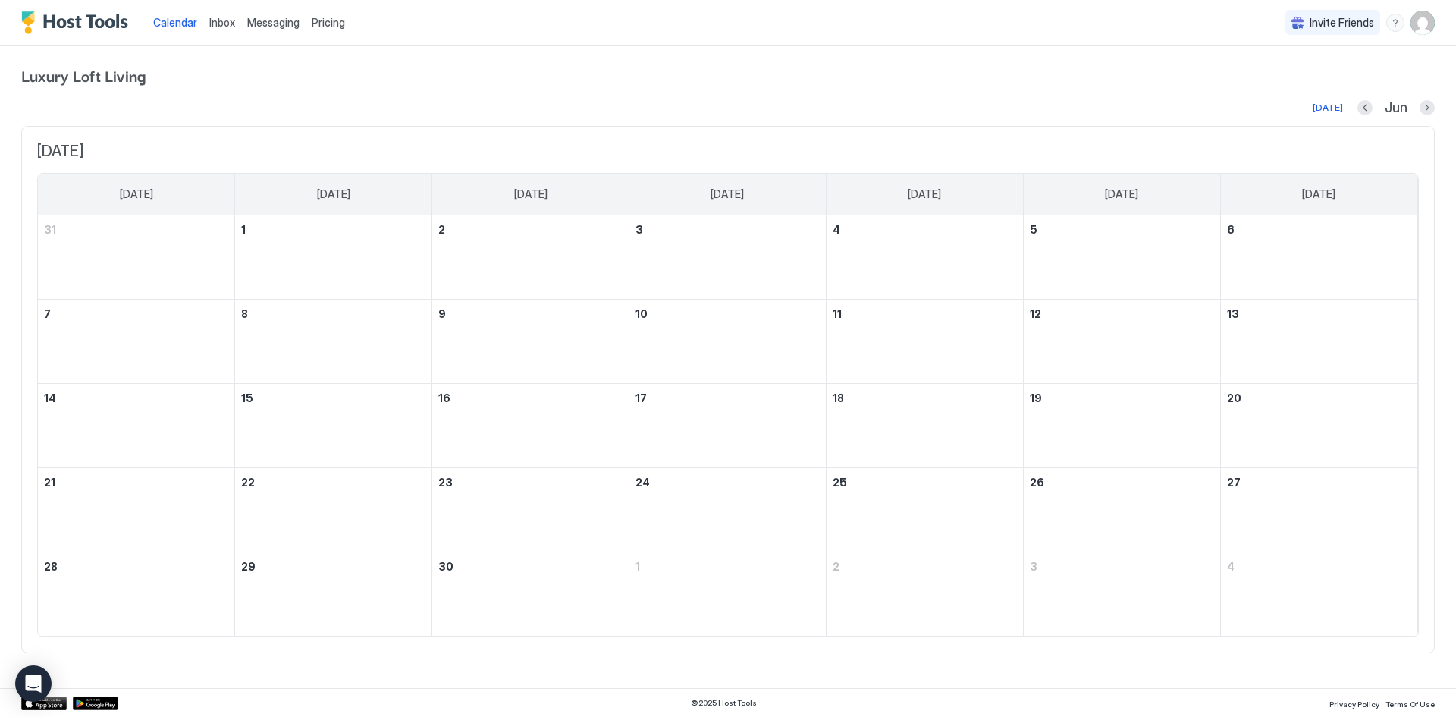
click at [1192, 70] on span "Luxury Loft Living" at bounding box center [728, 75] width 1414 height 23
click at [1363, 108] on button "Previous month" at bounding box center [1365, 107] width 15 height 15
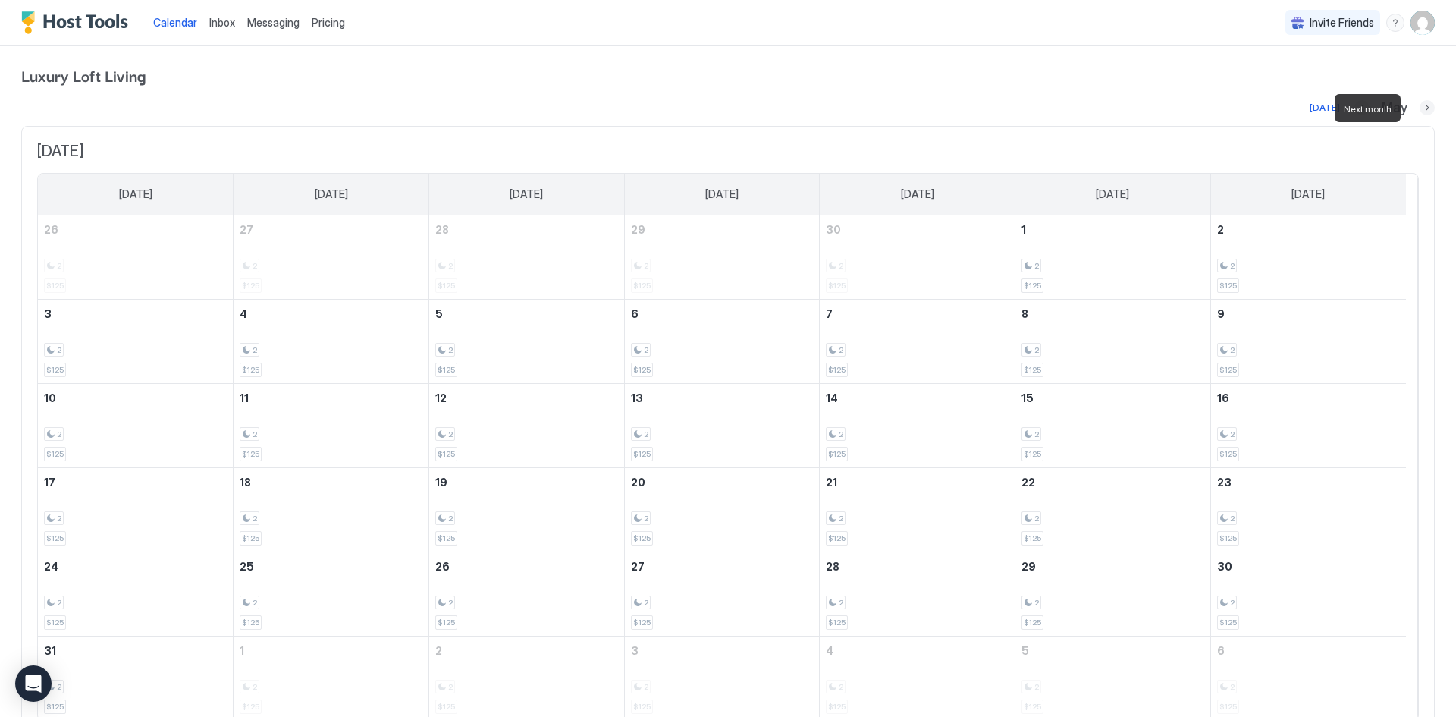
click at [1420, 112] on button "Next month" at bounding box center [1427, 107] width 15 height 15
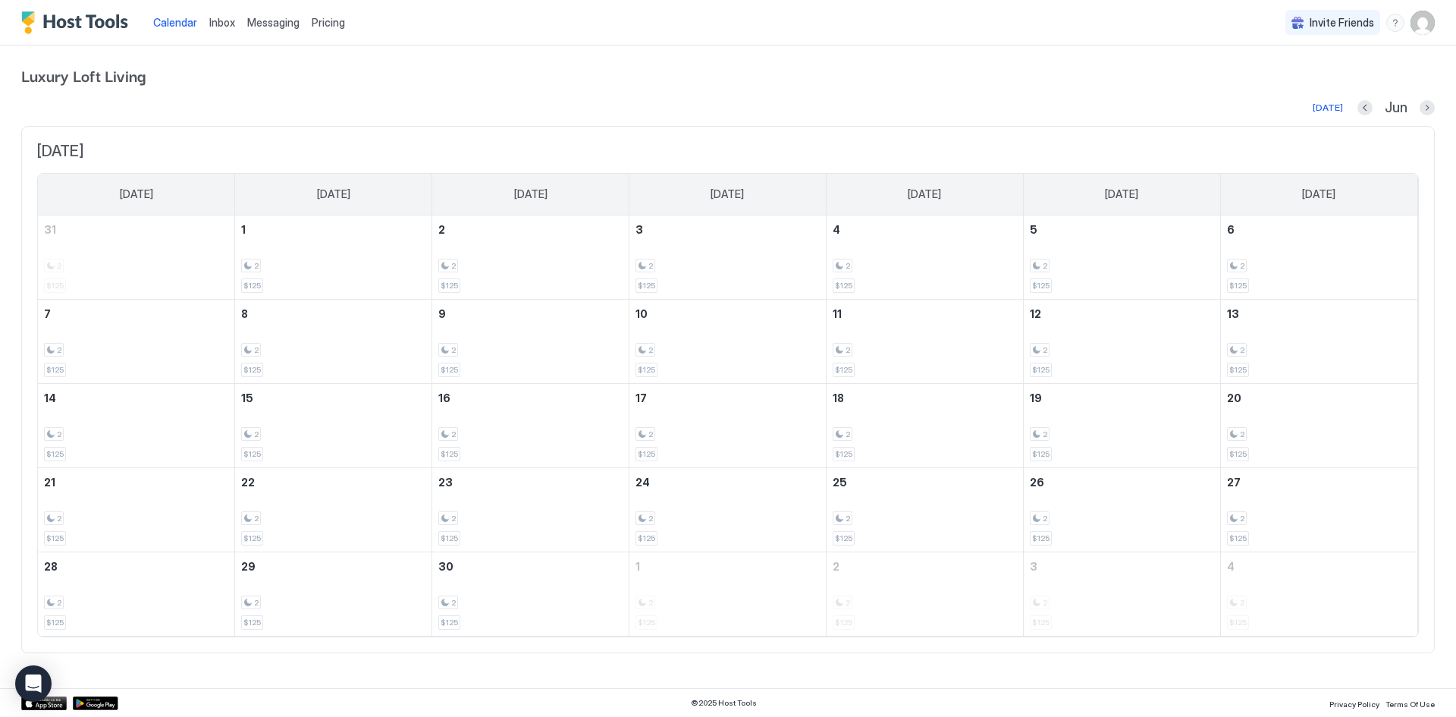
click at [630, 115] on div "[DATE] Jun" at bounding box center [728, 108] width 1414 height 18
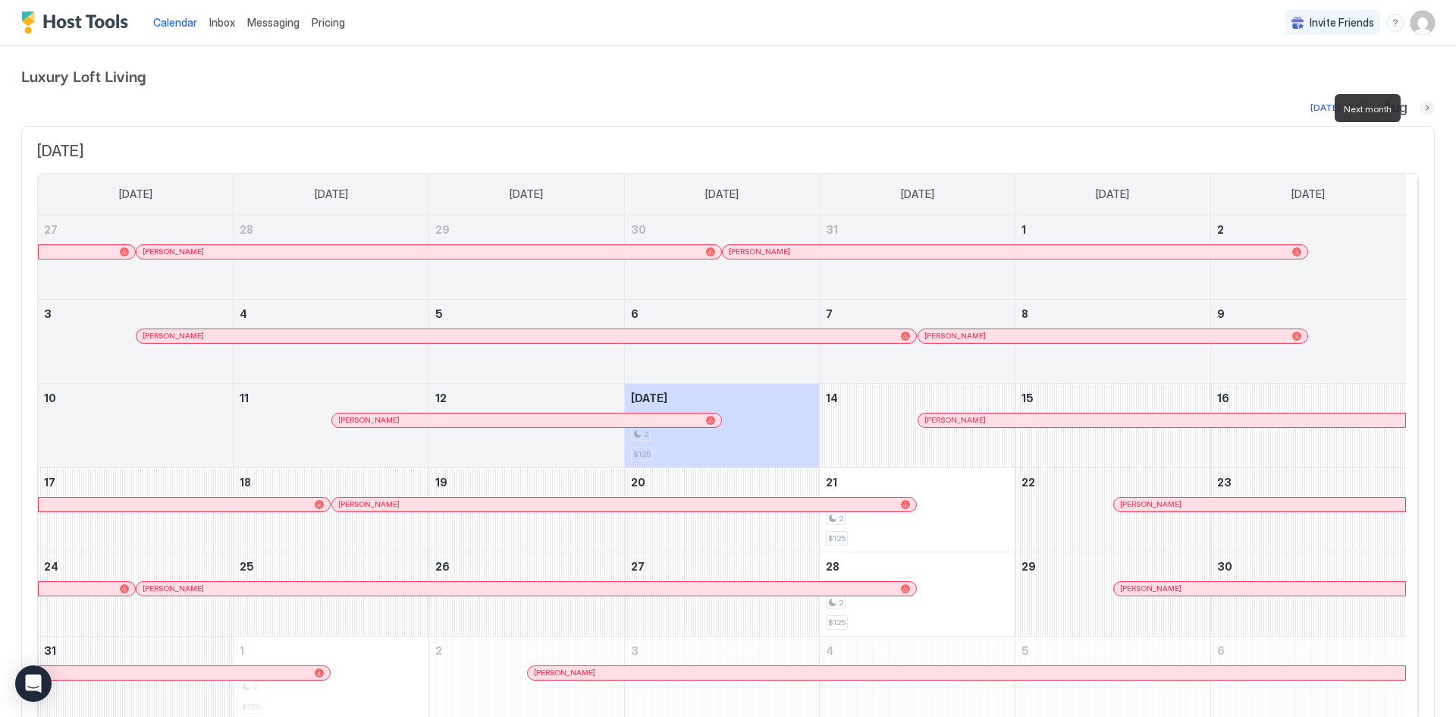
click at [1420, 105] on button "Next month" at bounding box center [1427, 107] width 15 height 15
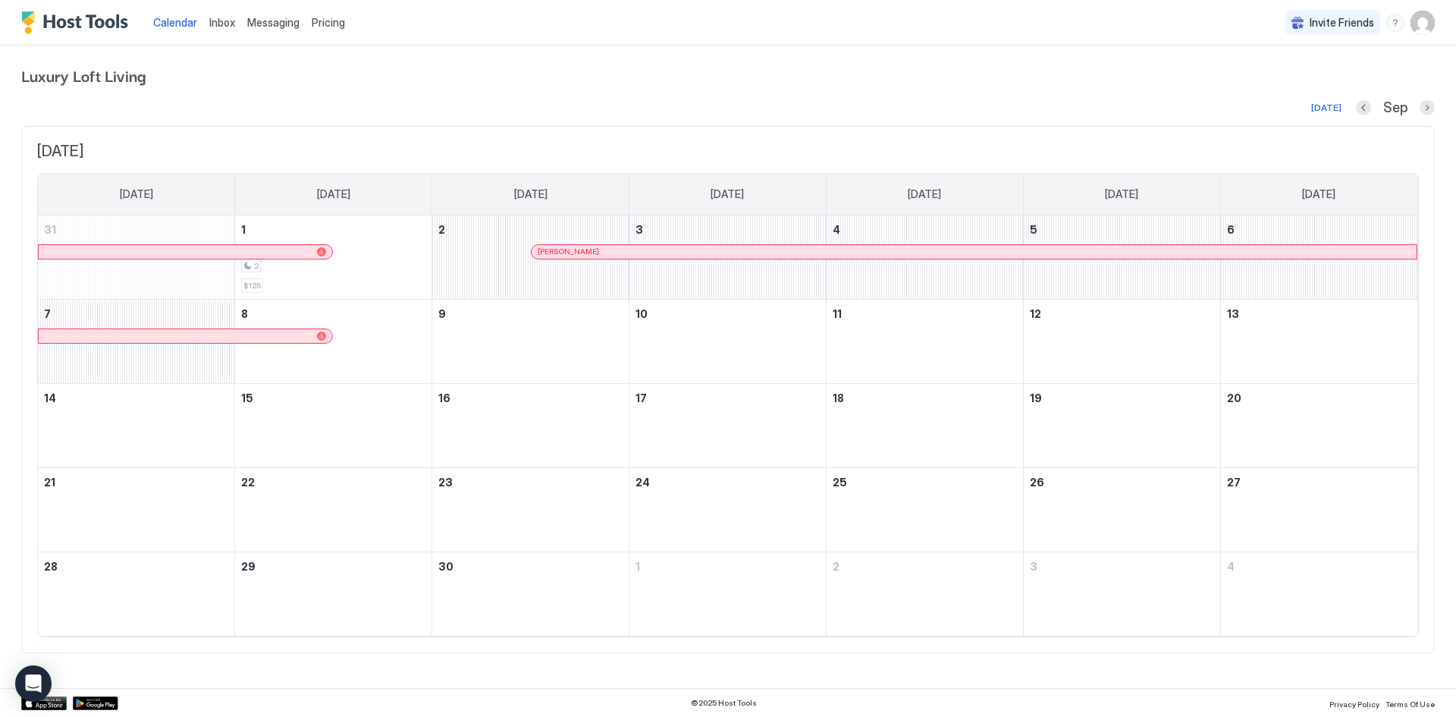
click at [1419, 105] on div "Sep" at bounding box center [1395, 107] width 79 height 17
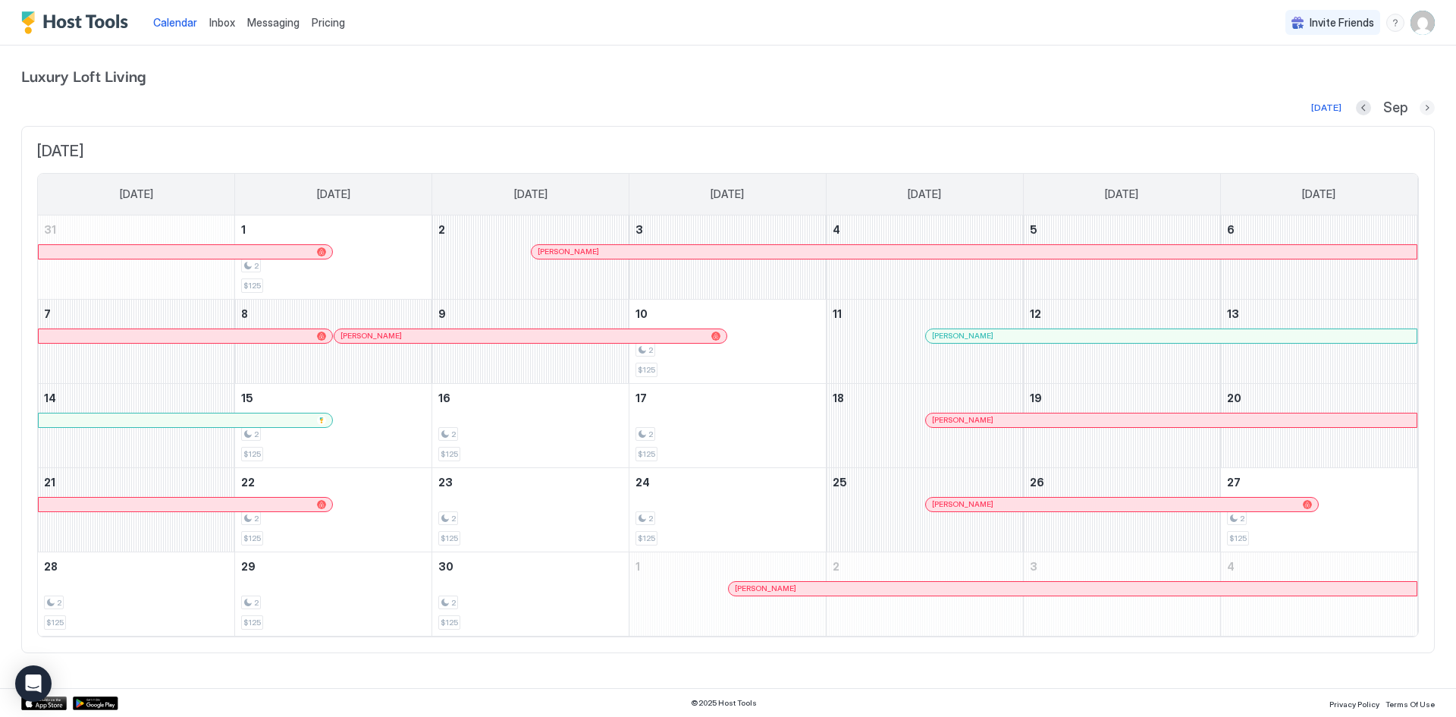
click at [1422, 106] on button "Next month" at bounding box center [1427, 107] width 15 height 15
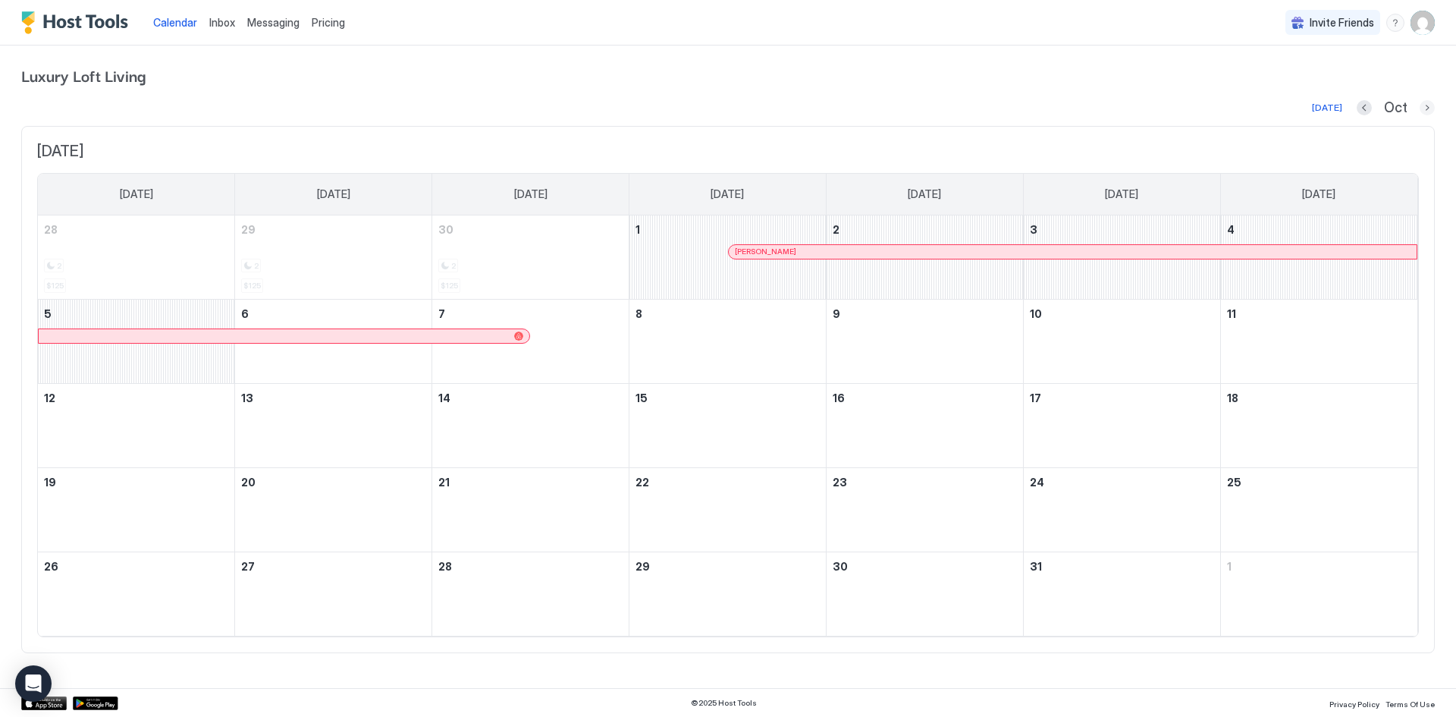
click at [1422, 106] on button "Next month" at bounding box center [1427, 107] width 15 height 15
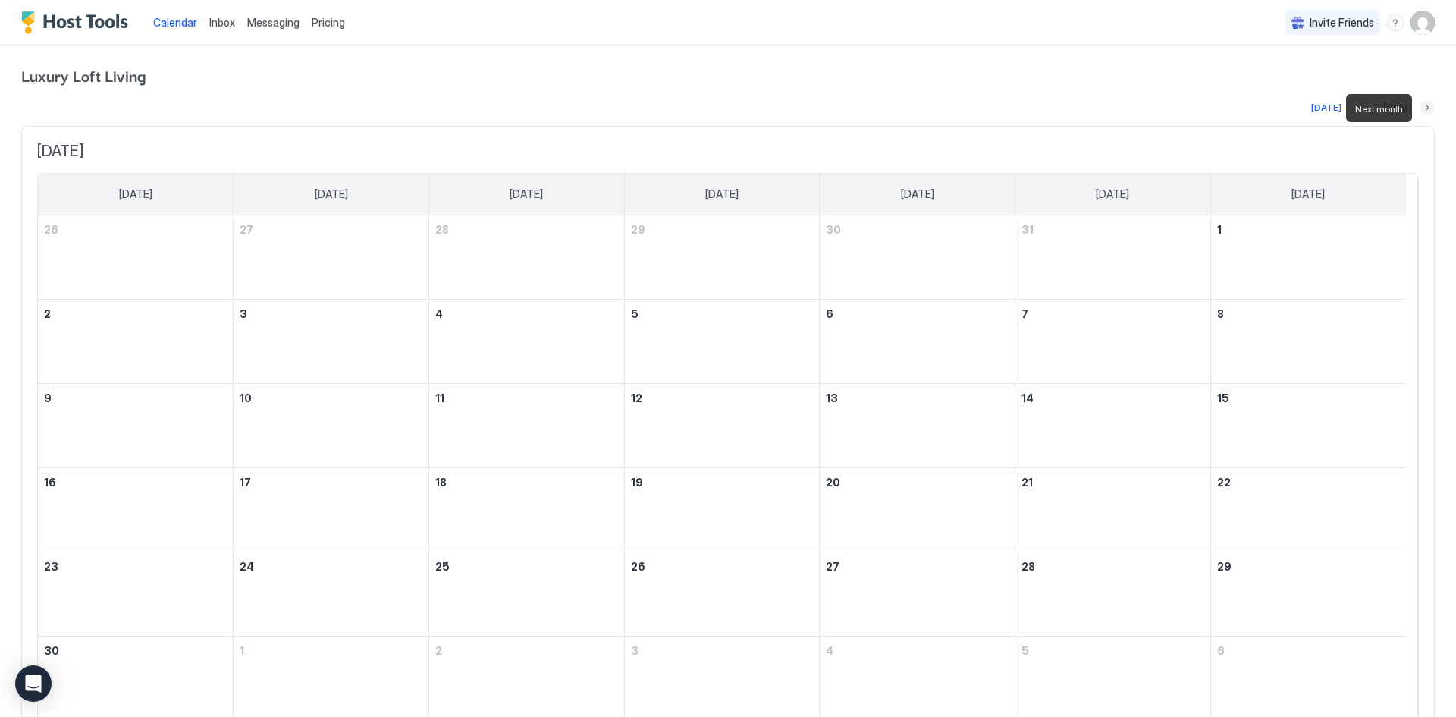
click at [1422, 106] on button "Next month" at bounding box center [1427, 107] width 15 height 15
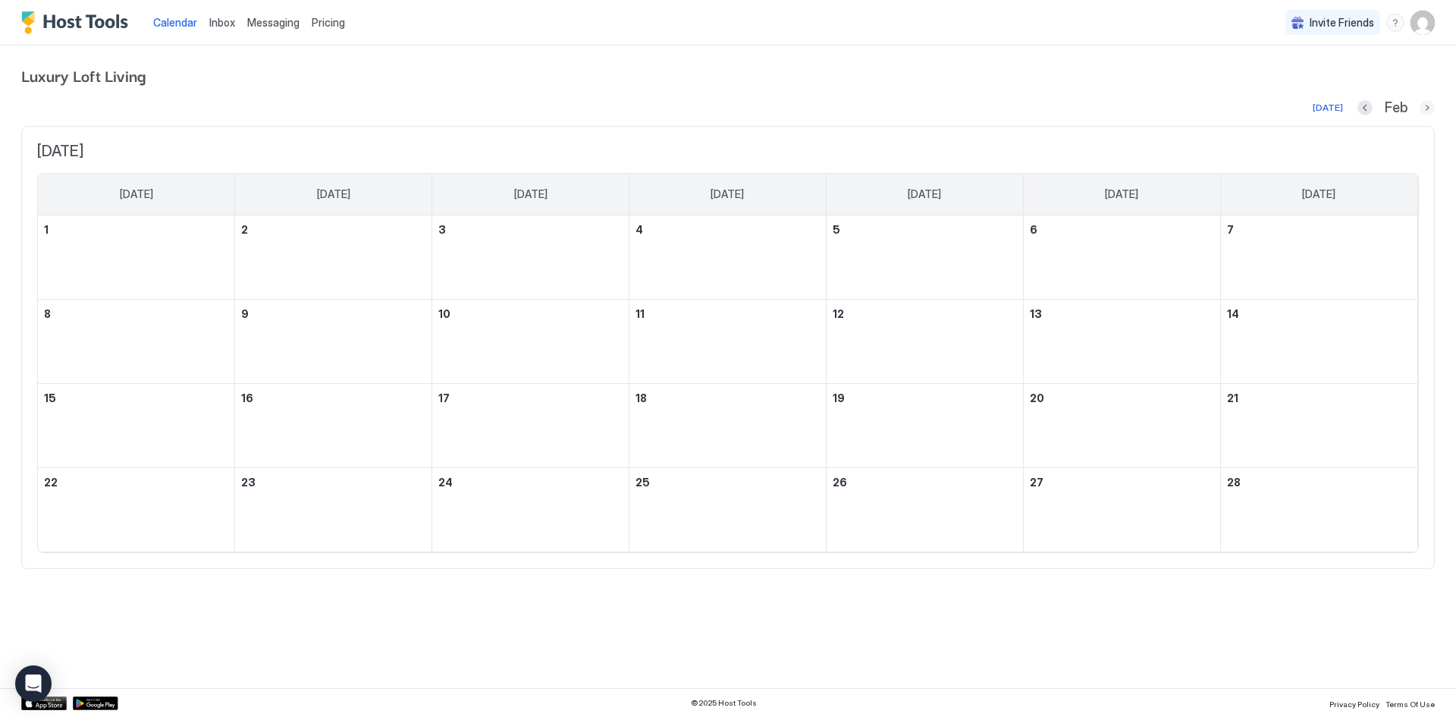
click at [1422, 111] on button "Next month" at bounding box center [1427, 107] width 15 height 15
